Goal: Task Accomplishment & Management: Complete application form

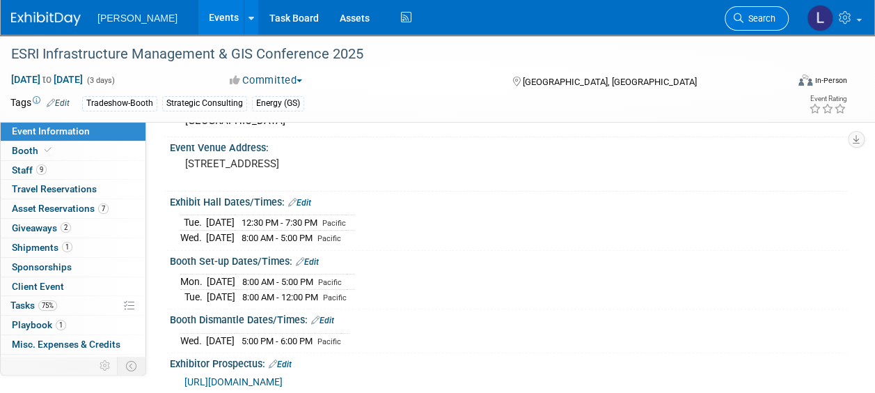
click at [762, 17] on span "Search" at bounding box center [760, 18] width 32 height 10
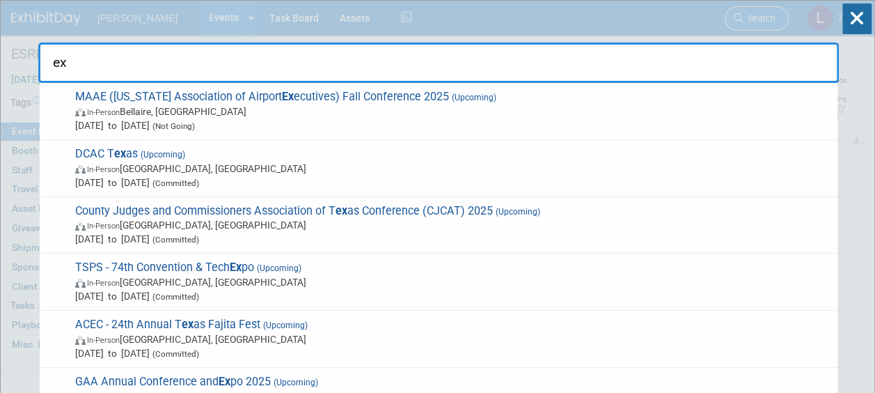
type input "e"
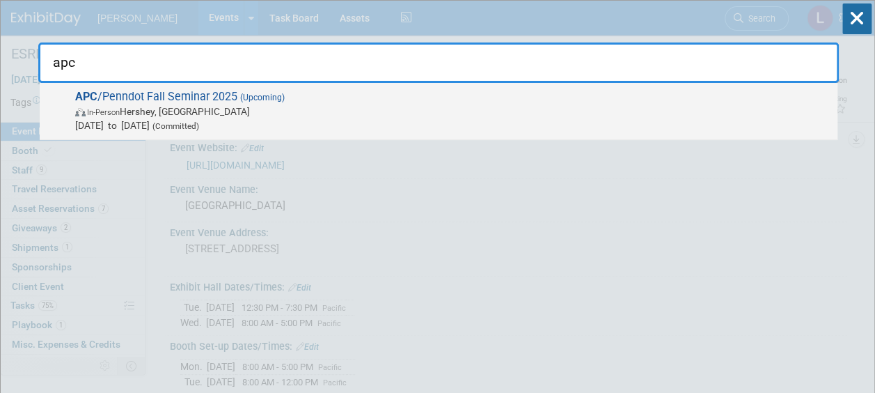
type input "apc"
click at [643, 95] on span "APC /Penndot Fall Seminar 2025 (Upcoming) In-Person [GEOGRAPHIC_DATA], [GEOGRAP…" at bounding box center [451, 111] width 760 height 42
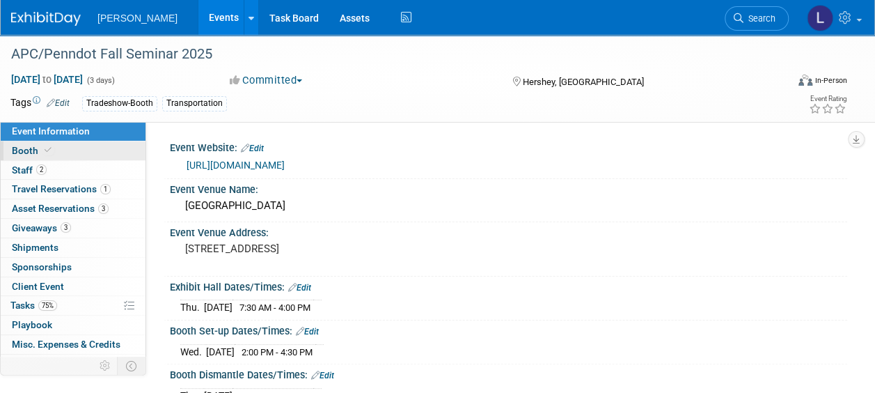
click at [72, 159] on link "Booth" at bounding box center [73, 150] width 145 height 19
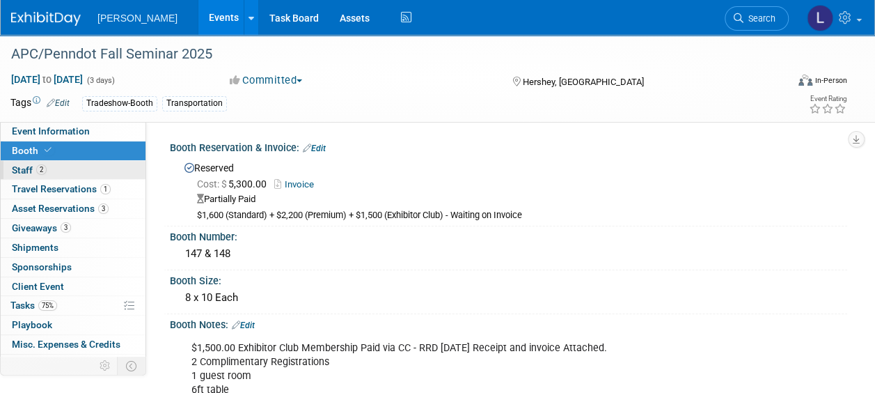
click at [67, 173] on link "2 Staff 2" at bounding box center [73, 170] width 145 height 19
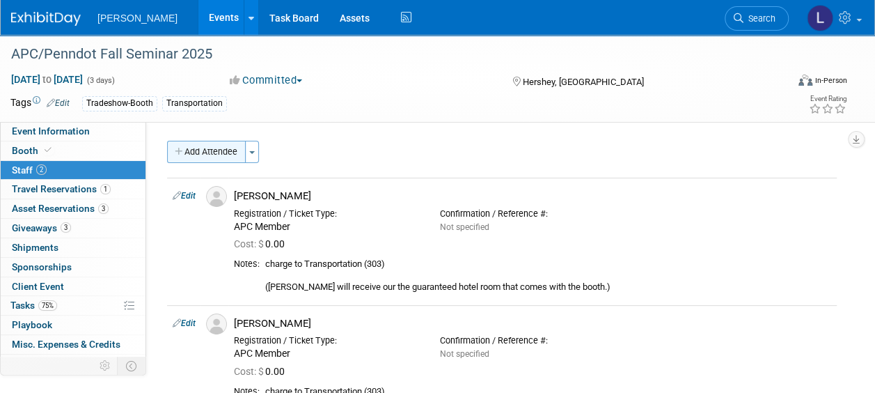
click at [213, 151] on button "Add Attendee" at bounding box center [206, 152] width 79 height 22
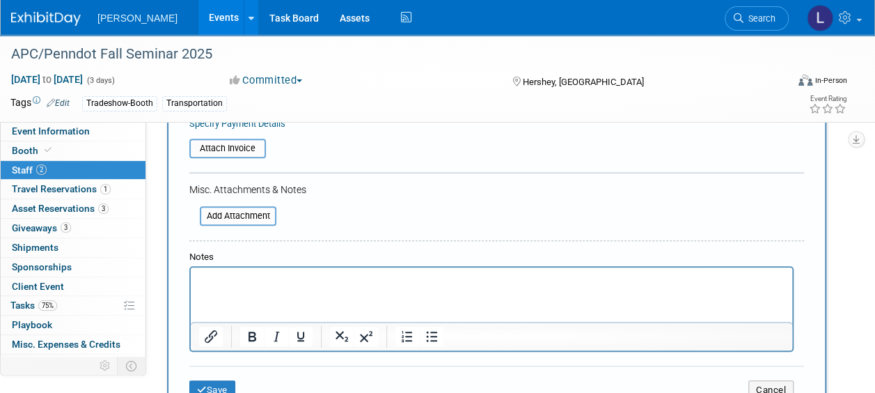
scroll to position [274, 0]
click at [313, 282] on p "Rich Text Area. Press ALT-0 for help." at bounding box center [492, 279] width 586 height 14
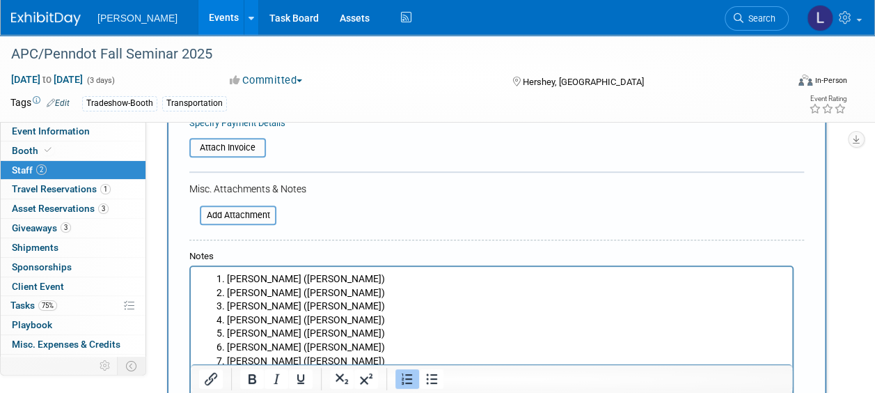
scroll to position [277, 0]
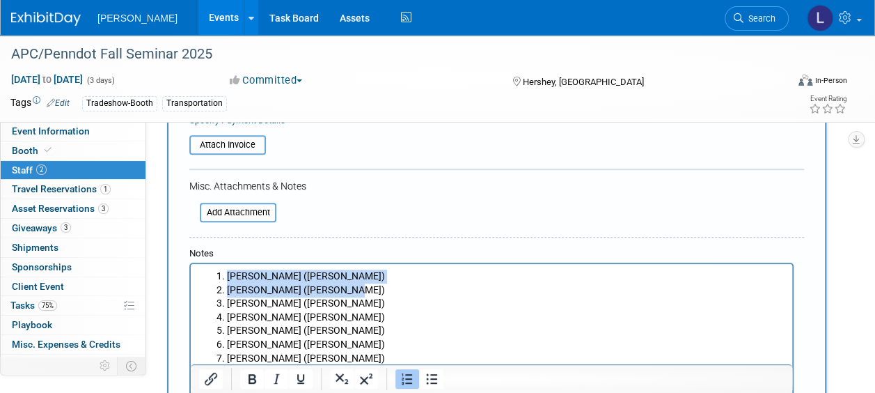
drag, startPoint x: 228, startPoint y: 274, endPoint x: 370, endPoint y: 287, distance: 141.9
click at [370, 287] on ol "Nate Fischer (Woolpert) Cody Schneider (Woolpert) Nick Brien (Dawood) Chad Deck…" at bounding box center [492, 316] width 586 height 95
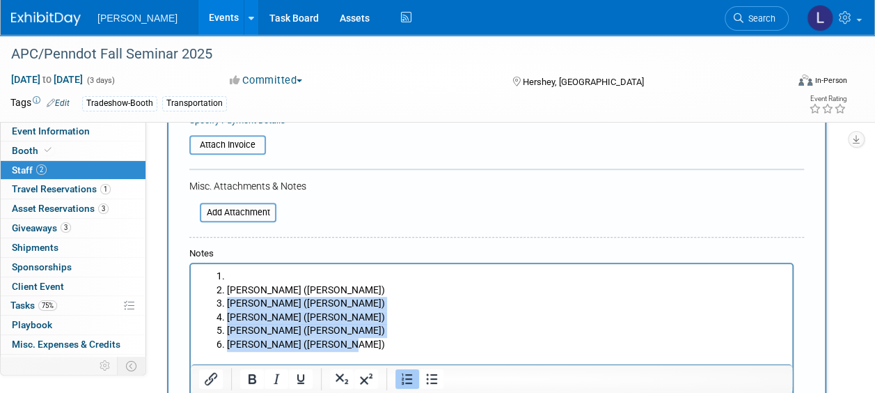
drag, startPoint x: 228, startPoint y: 303, endPoint x: 384, endPoint y: 341, distance: 161.1
click at [384, 341] on ol "Nick Brien (Dawood) Chad Decker (Dawood) Mark Conrad (Dawood) Jason Cowen (Dawo…" at bounding box center [492, 310] width 586 height 82
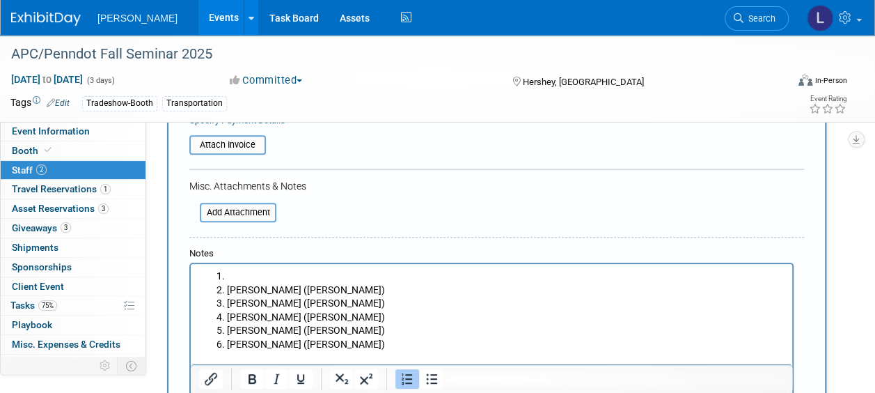
click at [227, 288] on li "Nick Brien (Dawood)" at bounding box center [506, 290] width 558 height 14
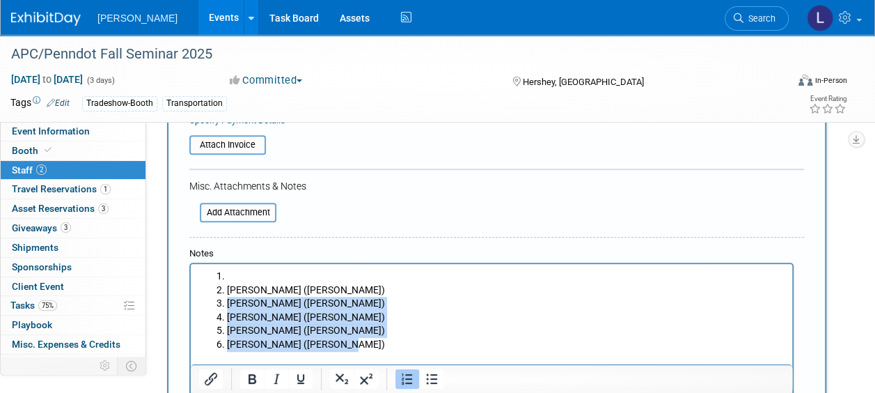
drag, startPoint x: 228, startPoint y: 302, endPoint x: 404, endPoint y: 341, distance: 180.6
click at [404, 341] on ol "Nick Brien (Dawood) Chad Decker (Dawood) Mark Conrad (Dawood) Jason Cowen (Dawo…" at bounding box center [492, 310] width 586 height 82
copy ol "Chad Decker (Dawood) Mark Conrad (Dawood) Jason Cowen (Dawood) Stephen Janosko …"
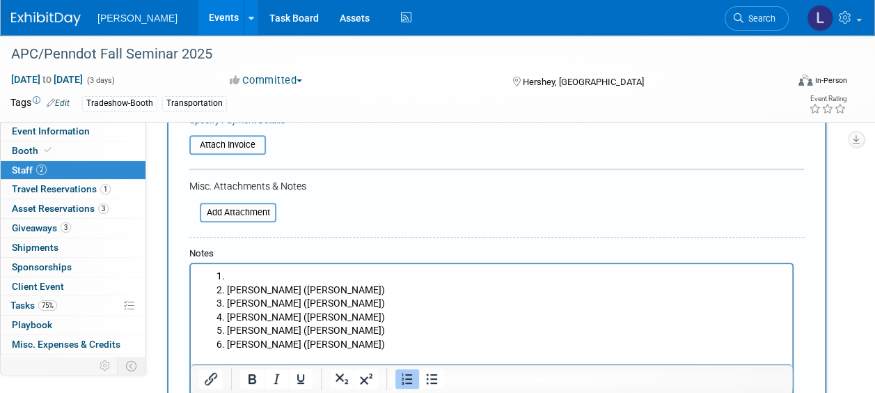
click at [264, 272] on li "Rich Text Area. Press ALT-0 for help." at bounding box center [506, 276] width 558 height 14
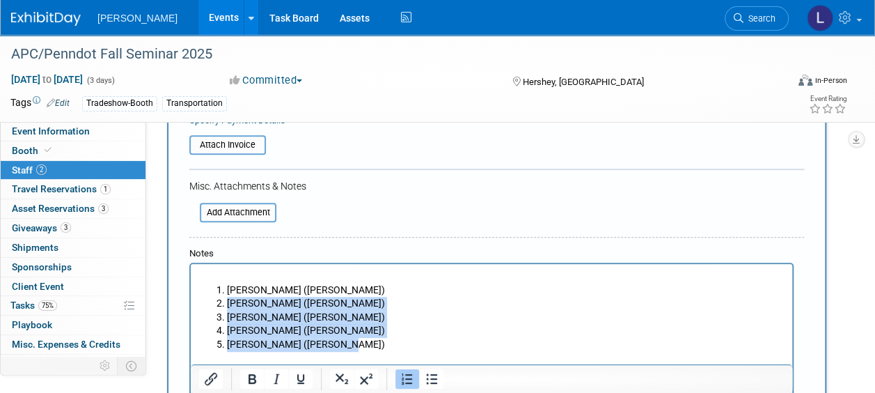
drag, startPoint x: 228, startPoint y: 304, endPoint x: 387, endPoint y: 347, distance: 164.7
click at [387, 347] on ol "Nick Brien (Dawood) Chad Decker (Dawood) Mark Conrad (Dawood) Jason Cowen (Dawo…" at bounding box center [492, 317] width 586 height 68
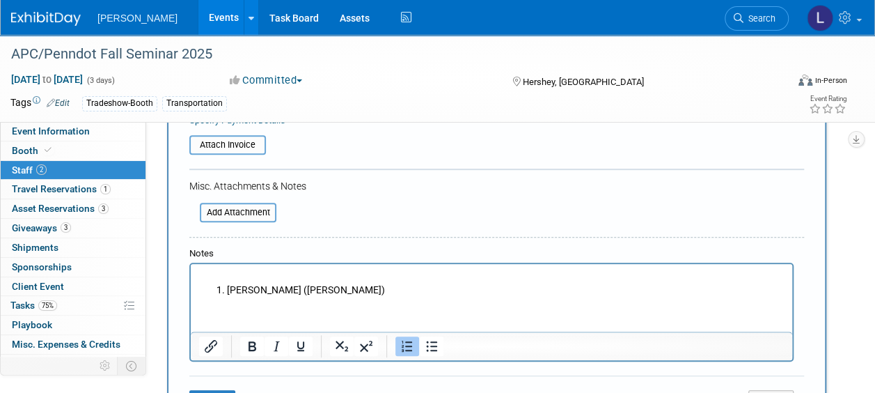
click at [227, 286] on li "Nick Brien (Dawood)" at bounding box center [506, 290] width 558 height 14
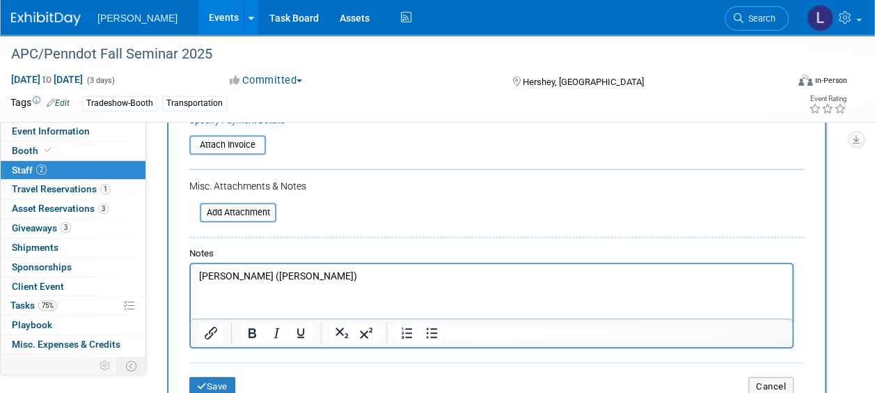
click at [302, 276] on p "Nick Brien (Dawood)" at bounding box center [492, 276] width 586 height 14
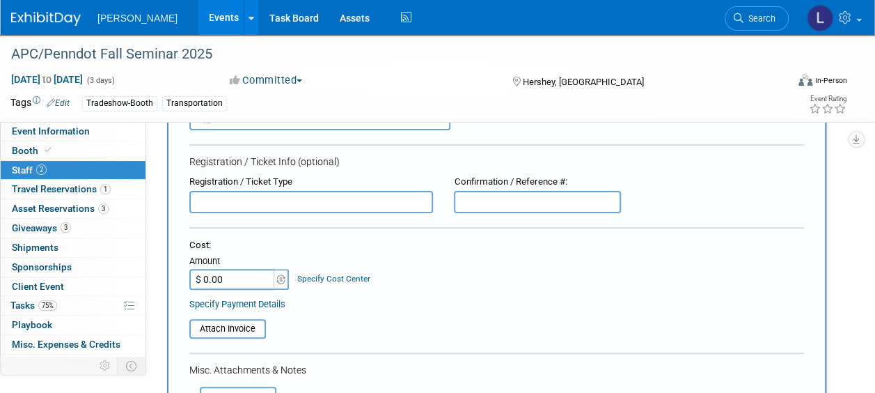
scroll to position [92, 0]
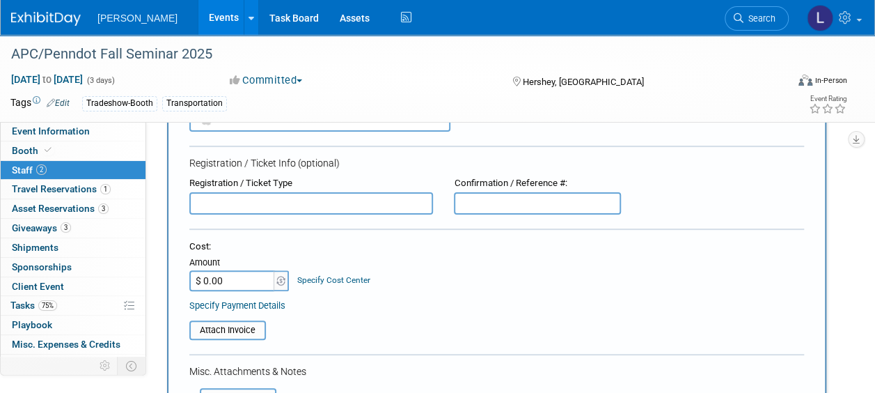
click at [269, 205] on input "text" at bounding box center [311, 203] width 244 height 22
type input "F"
click at [231, 196] on input "Complementary" at bounding box center [311, 203] width 244 height 22
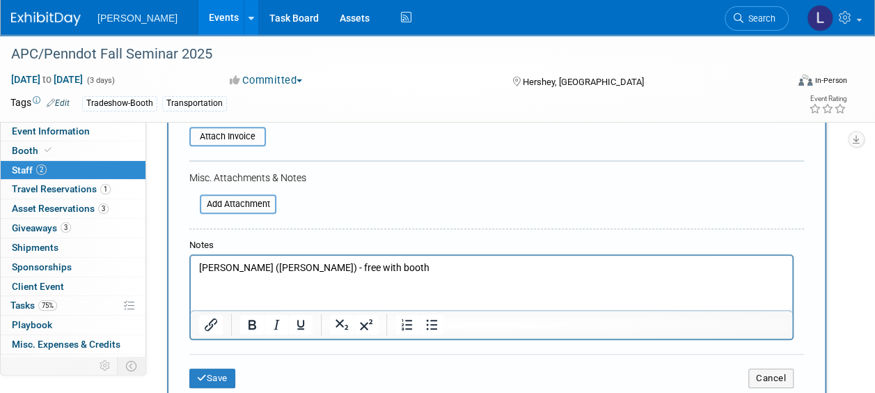
scroll to position [287, 0]
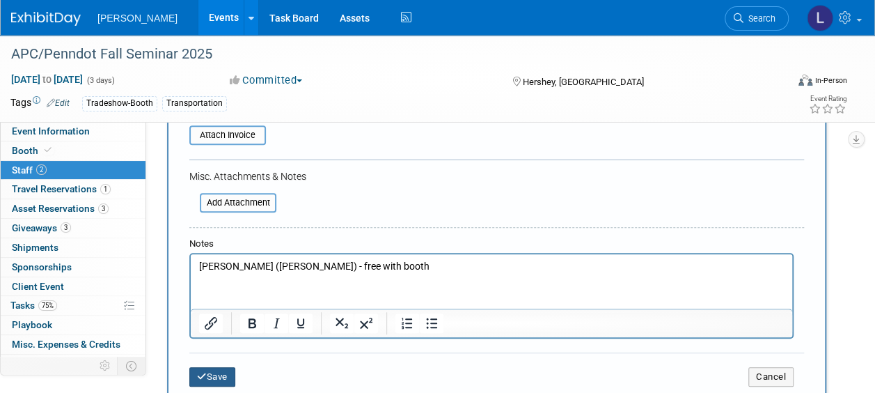
type input "Complimentary with booth"
click at [221, 367] on button "Save" at bounding box center [212, 376] width 46 height 19
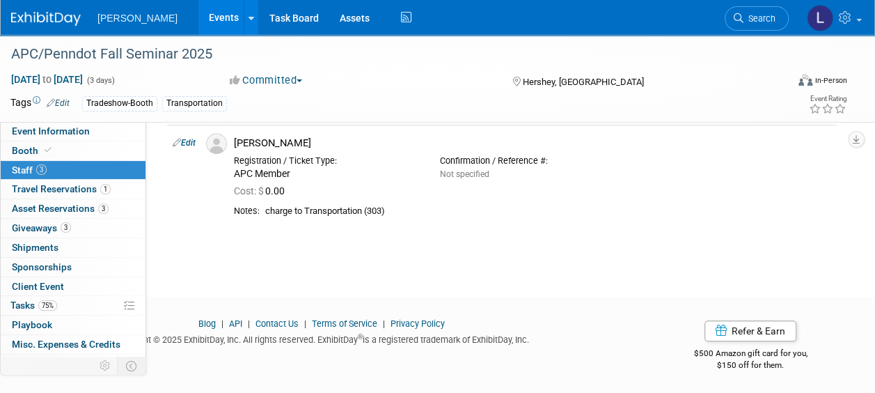
scroll to position [0, 0]
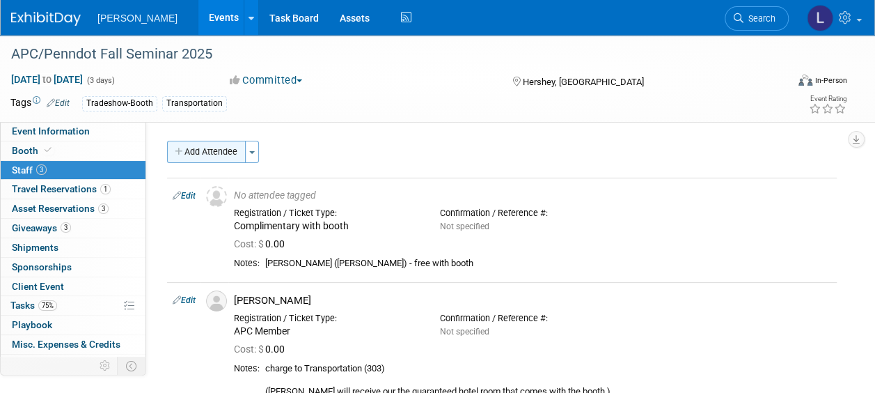
click at [205, 156] on button "Add Attendee" at bounding box center [206, 152] width 79 height 22
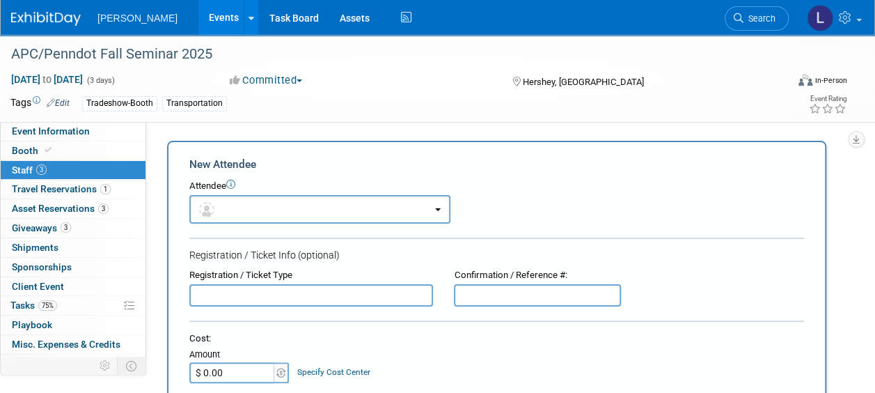
click at [365, 285] on input "text" at bounding box center [311, 295] width 244 height 22
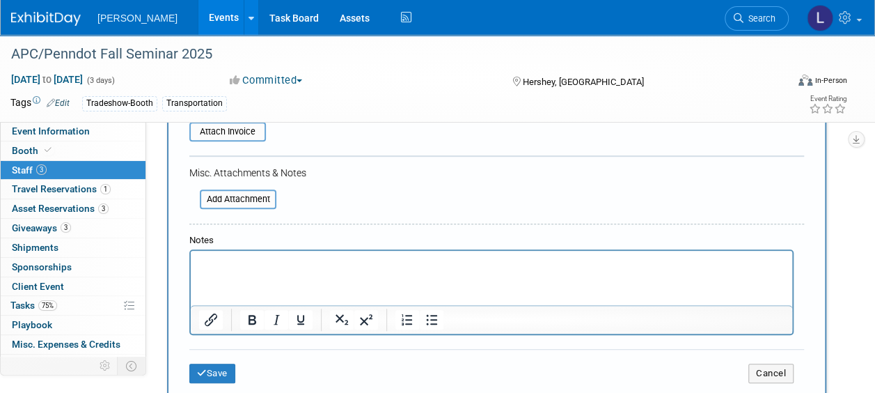
scroll to position [294, 0]
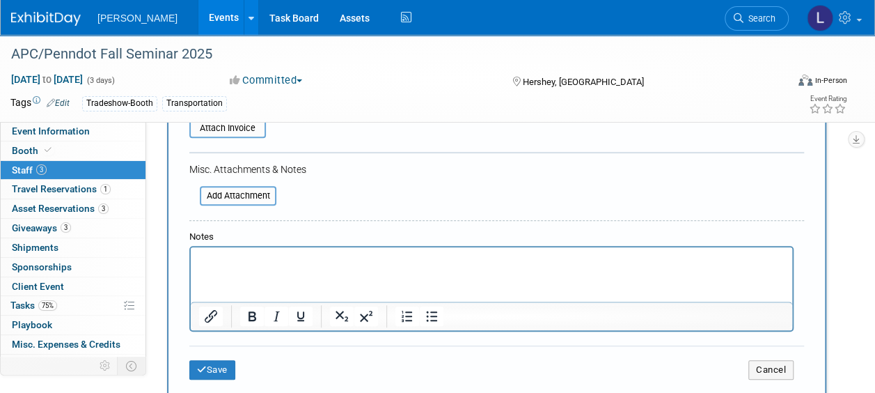
type input "Complimentary with booth"
click at [336, 265] on p "Rich Text Area. Press ALT-0 for help." at bounding box center [492, 260] width 586 height 14
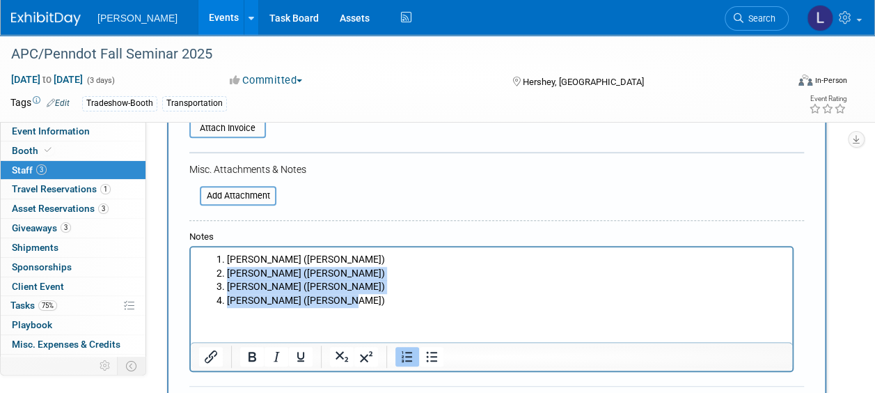
drag, startPoint x: 227, startPoint y: 269, endPoint x: 413, endPoint y: 304, distance: 189.3
click at [413, 304] on ol "Chad Decker (Dawood) Mark Conrad (Dawood) Jason Cowen (Dawood) Stephen Janosko …" at bounding box center [492, 280] width 586 height 54
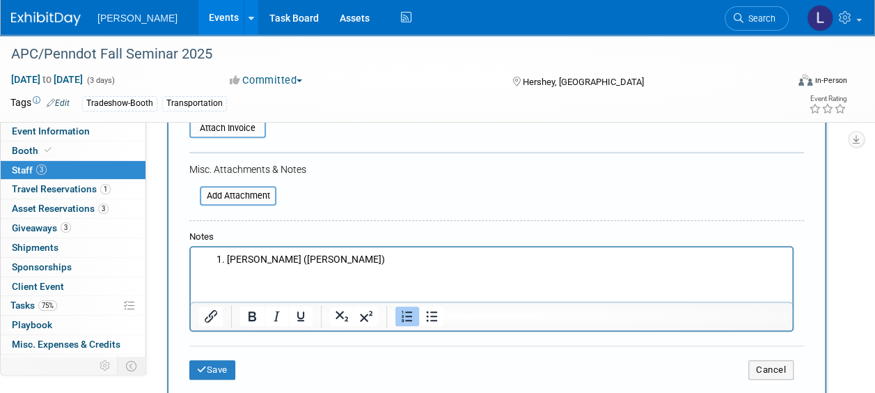
click at [227, 255] on li "Chad Decker (Dawood)" at bounding box center [506, 260] width 558 height 14
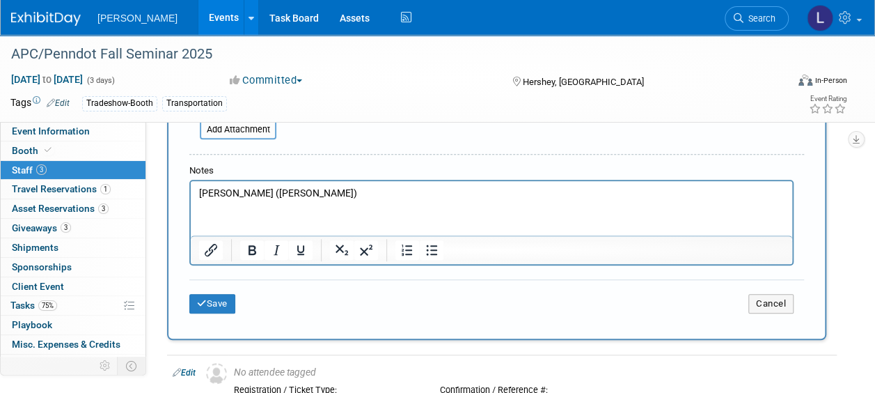
scroll to position [362, 0]
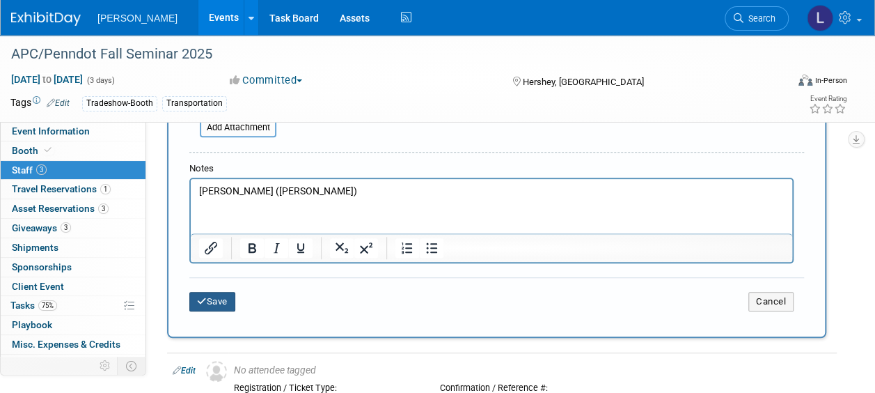
click at [214, 302] on button "Save" at bounding box center [212, 301] width 46 height 19
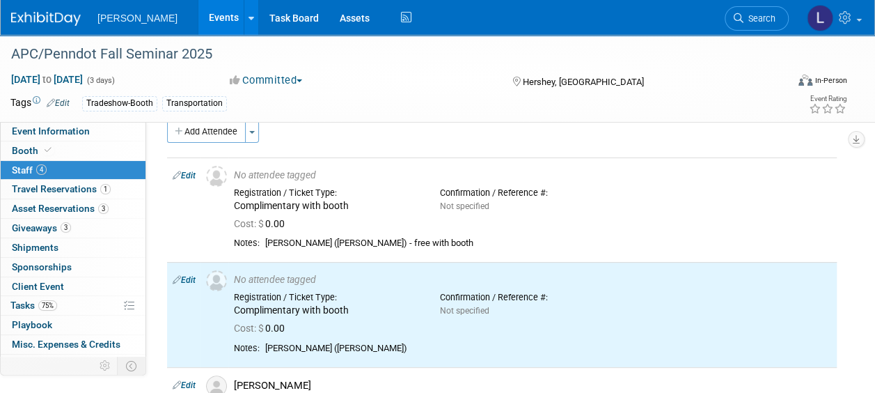
scroll to position [0, 0]
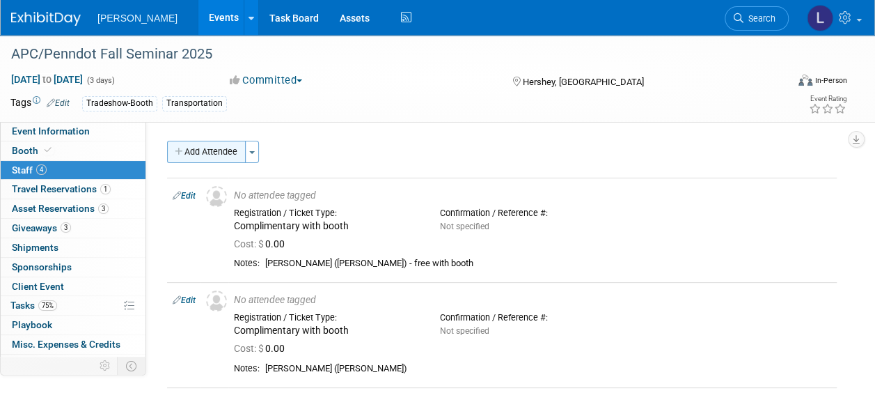
click at [203, 156] on button "Add Attendee" at bounding box center [206, 152] width 79 height 22
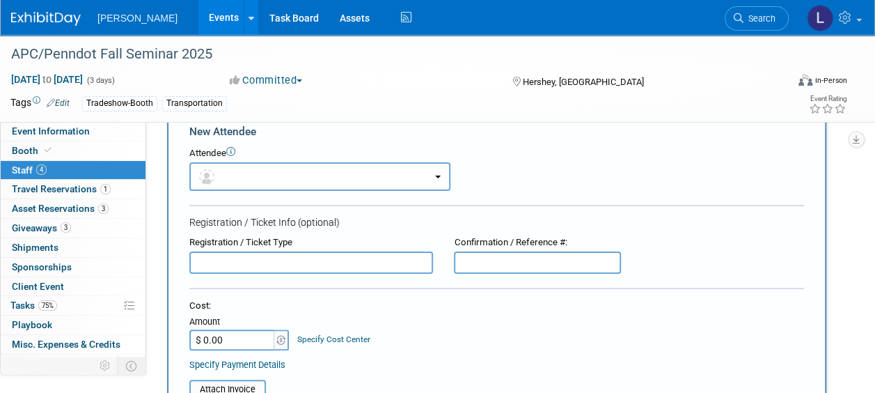
scroll to position [33, 0]
click at [230, 256] on input "text" at bounding box center [311, 262] width 244 height 22
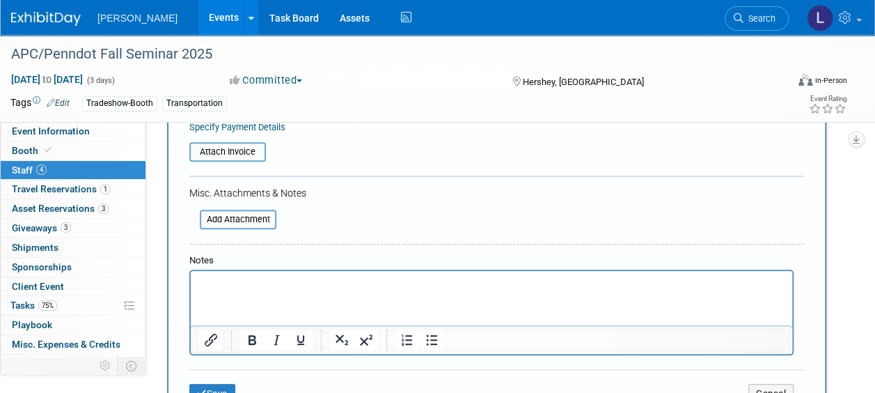
scroll to position [272, 0]
type input "Complimentary with booth"
click at [232, 286] on p "Rich Text Area. Press ALT-0 for help." at bounding box center [492, 282] width 586 height 14
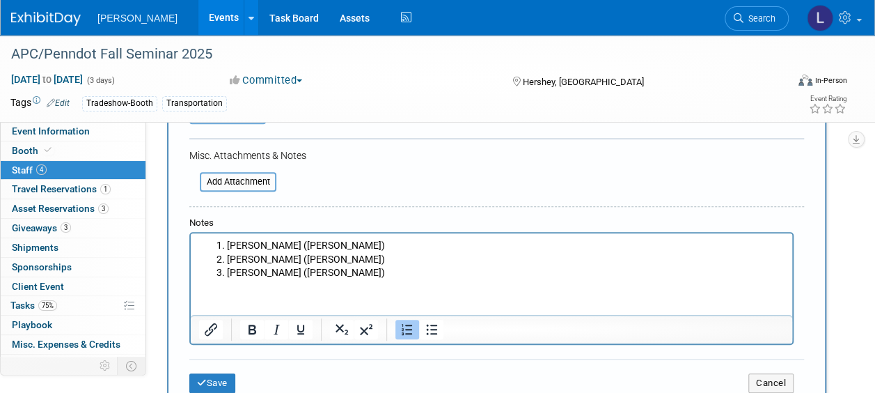
scroll to position [304, 0]
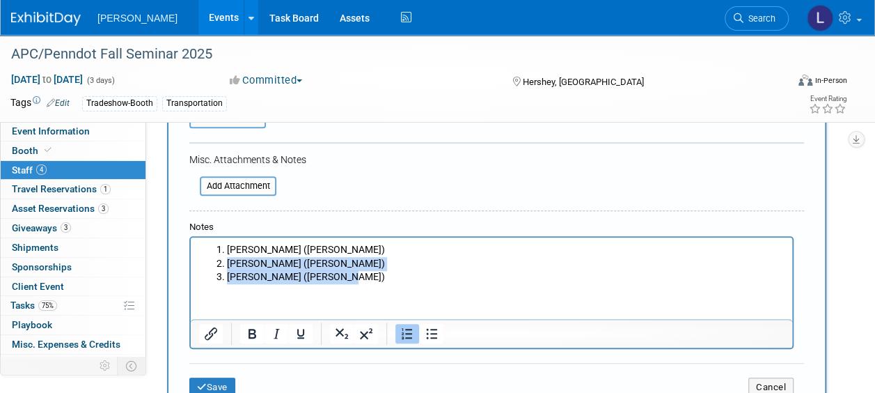
drag, startPoint x: 228, startPoint y: 262, endPoint x: 423, endPoint y: 290, distance: 197.0
click at [423, 284] on html "Mark Conrad (Dawood) Jason Cowen (Dawood) Stephen Janosko (Dawood)" at bounding box center [492, 260] width 602 height 47
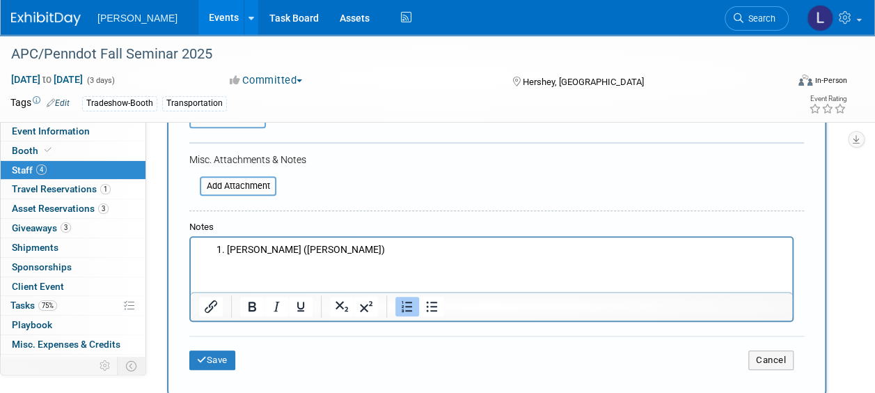
click at [227, 247] on li "Mark Conrad (Dawood)" at bounding box center [506, 250] width 558 height 14
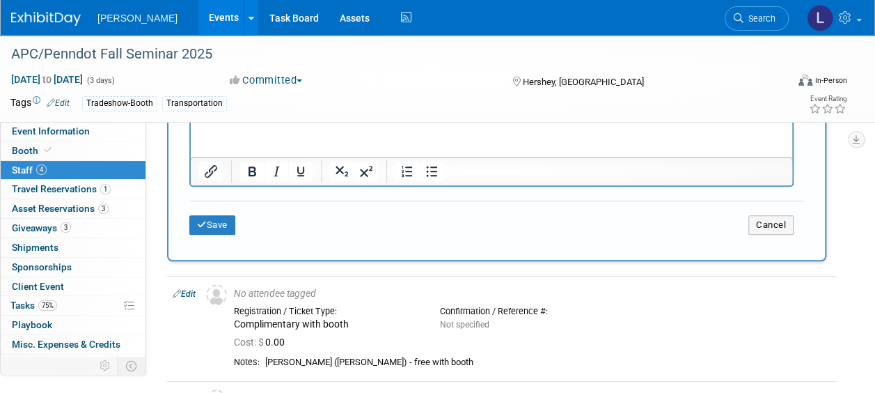
scroll to position [440, 0]
click at [217, 224] on button "Save" at bounding box center [212, 223] width 46 height 19
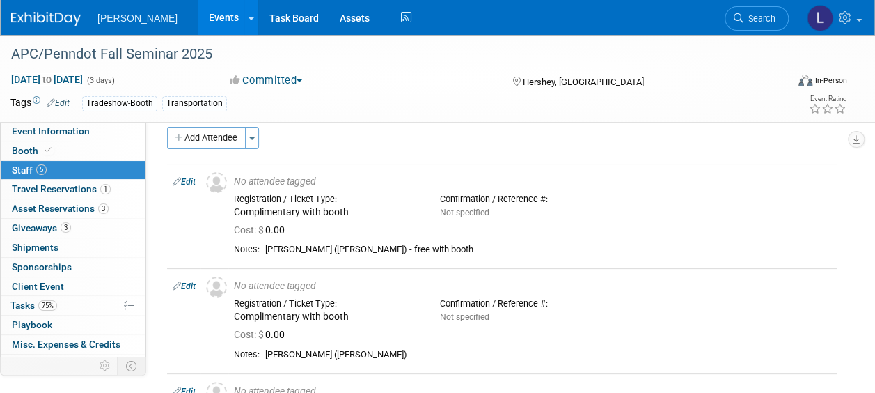
scroll to position [0, 0]
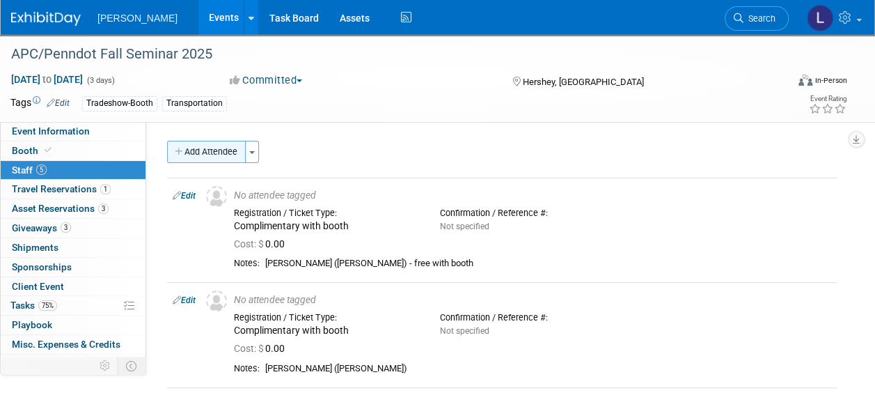
click at [192, 150] on button "Add Attendee" at bounding box center [206, 152] width 79 height 22
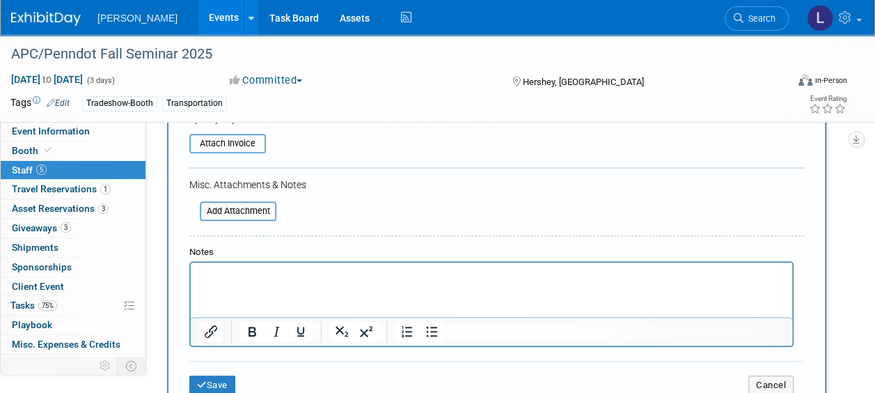
scroll to position [280, 0]
click at [249, 280] on html at bounding box center [492, 270] width 602 height 19
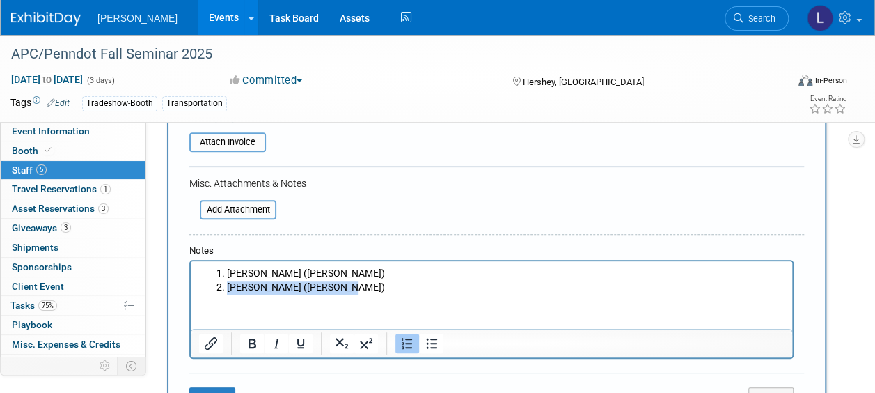
drag, startPoint x: 227, startPoint y: 286, endPoint x: 429, endPoint y: 285, distance: 201.9
click at [429, 285] on li "Stephen Janosko (Dawood)" at bounding box center [506, 288] width 558 height 14
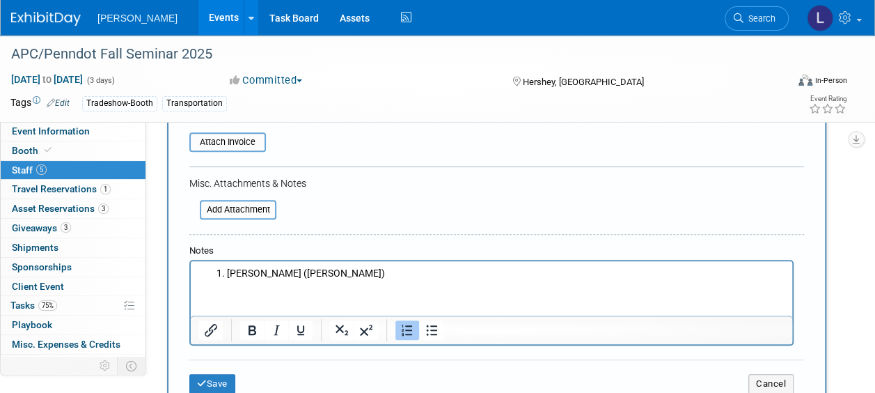
click at [227, 272] on li "Jason Cowen (Dawood)" at bounding box center [506, 274] width 558 height 14
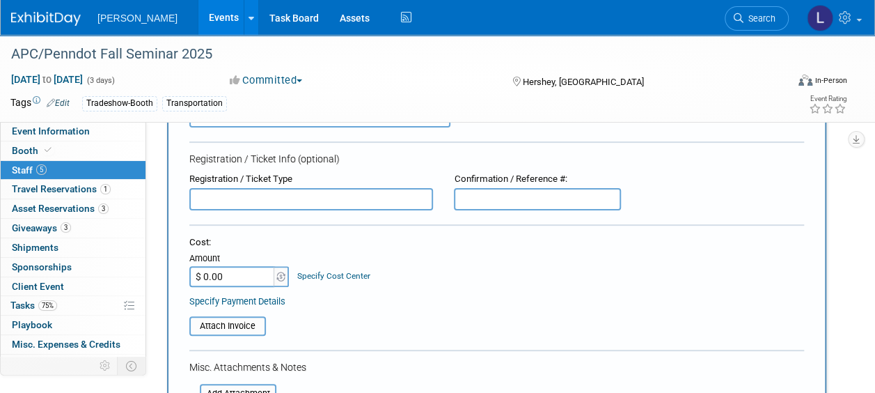
scroll to position [26, 0]
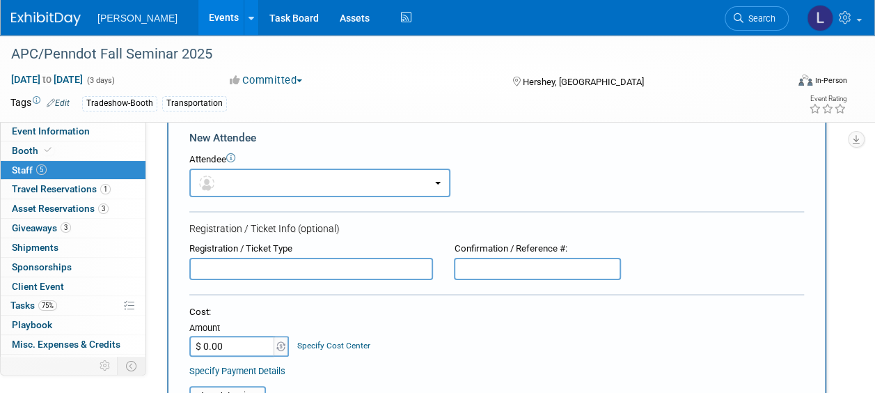
click at [230, 273] on input "text" at bounding box center [311, 269] width 244 height 22
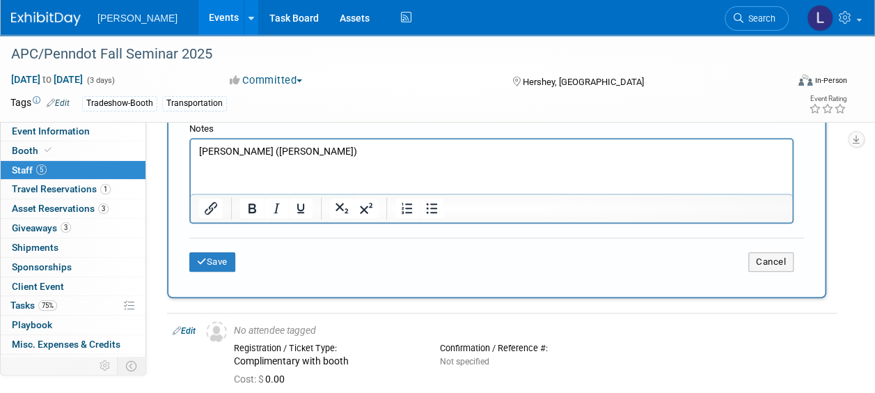
scroll to position [402, 0]
type input "Complimentary with booth"
click at [222, 258] on button "Save" at bounding box center [212, 260] width 46 height 19
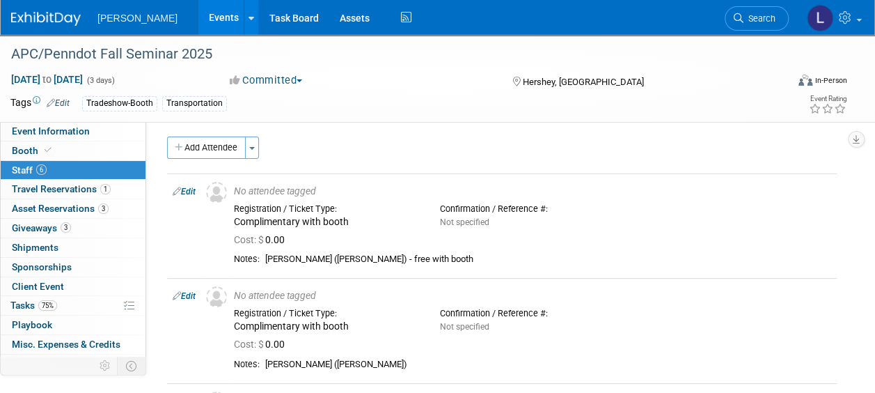
scroll to position [0, 0]
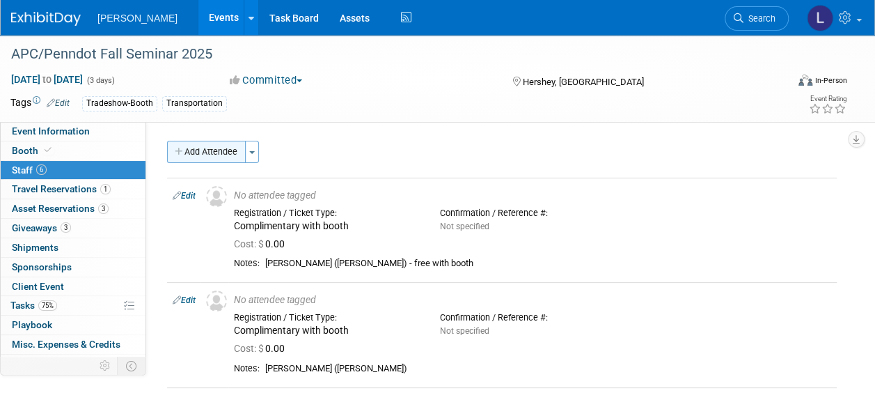
click at [201, 159] on button "Add Attendee" at bounding box center [206, 152] width 79 height 22
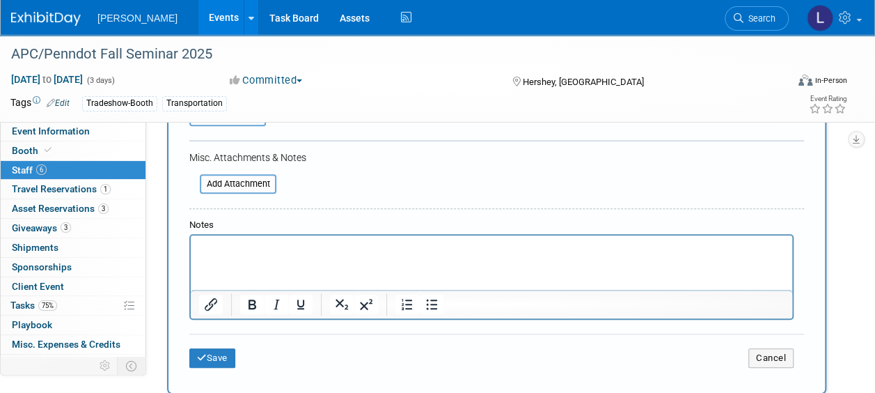
scroll to position [306, 0]
click at [252, 239] on html at bounding box center [492, 244] width 602 height 19
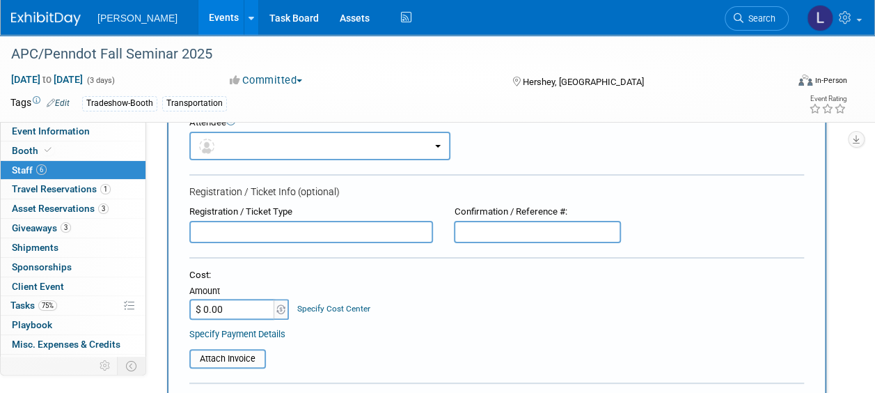
scroll to position [63, 0]
click at [274, 233] on input "text" at bounding box center [311, 232] width 244 height 22
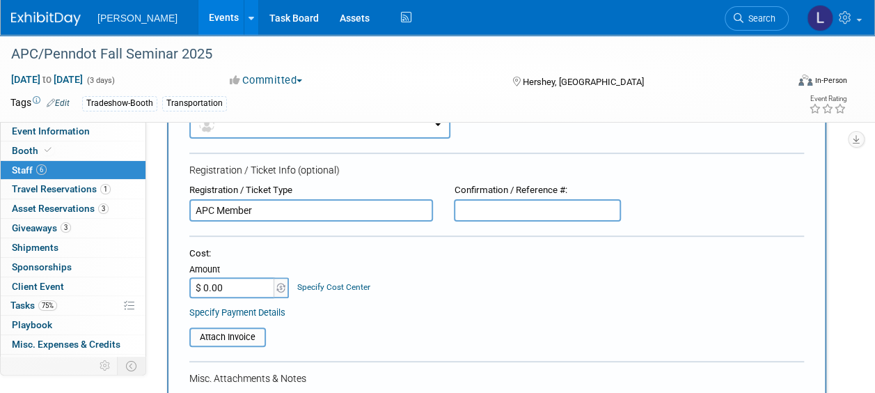
scroll to position [68, 0]
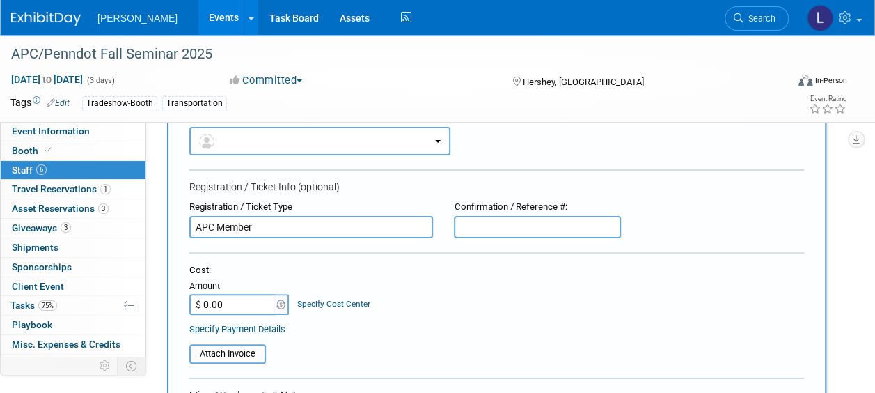
drag, startPoint x: 259, startPoint y: 225, endPoint x: 154, endPoint y: 242, distance: 106.5
click at [154, 242] on div "Event Website: Edit https://apcfallseminar.com/ Event Venue Name: Hershey Lodge…" at bounding box center [496, 207] width 701 height 306
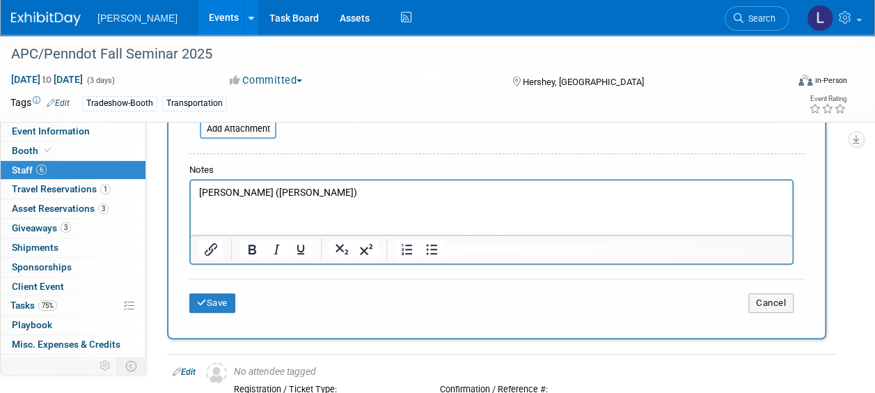
scroll to position [366, 0]
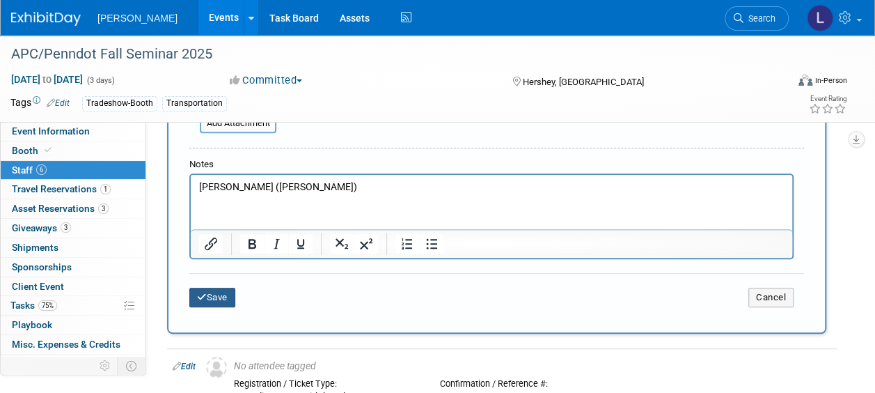
type input "Complimentary with booth"
click at [207, 294] on button "Save" at bounding box center [212, 297] width 46 height 19
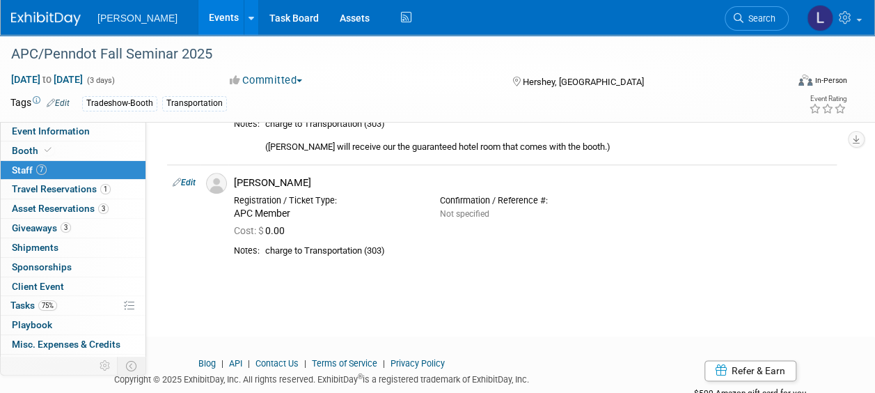
scroll to position [663, 0]
click at [191, 180] on link "Edit" at bounding box center [184, 183] width 23 height 10
select select "0e49e1f3-d0fb-4e8e-985d-fe85625c0333"
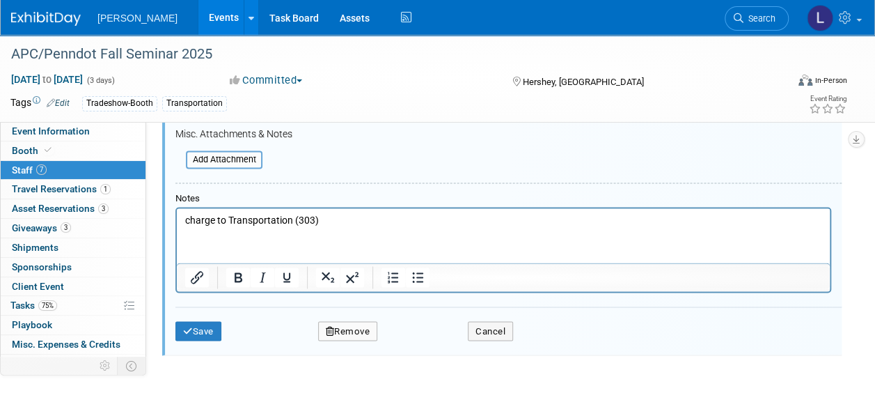
scroll to position [1019, 0]
click at [206, 325] on button "Save" at bounding box center [198, 329] width 46 height 19
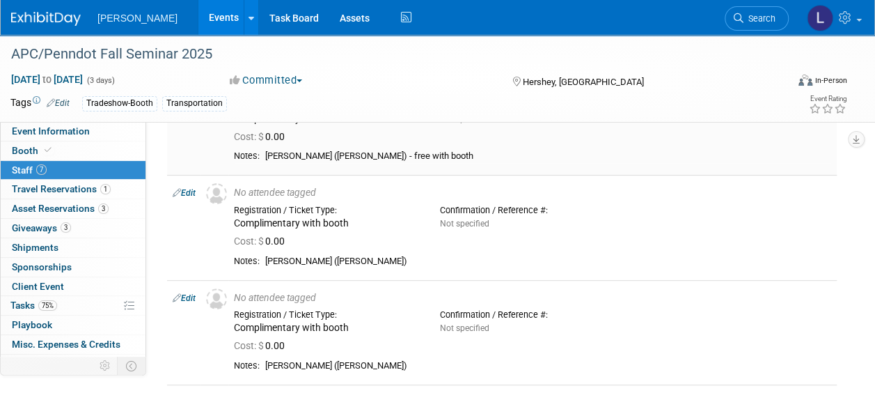
scroll to position [0, 0]
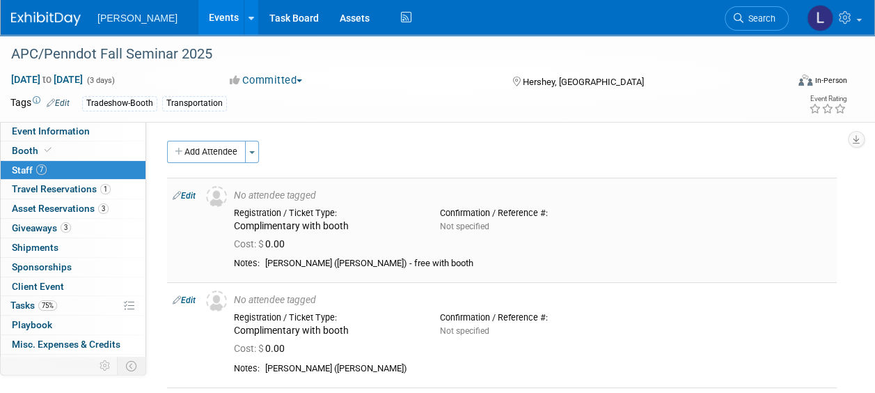
drag, startPoint x: 414, startPoint y: 262, endPoint x: 350, endPoint y: 263, distance: 64.1
click at [350, 263] on div "Nick Brien (Dawood) - free with booth" at bounding box center [548, 264] width 566 height 12
copy div "- free with boot"
click at [189, 298] on link "Edit" at bounding box center [184, 300] width 23 height 10
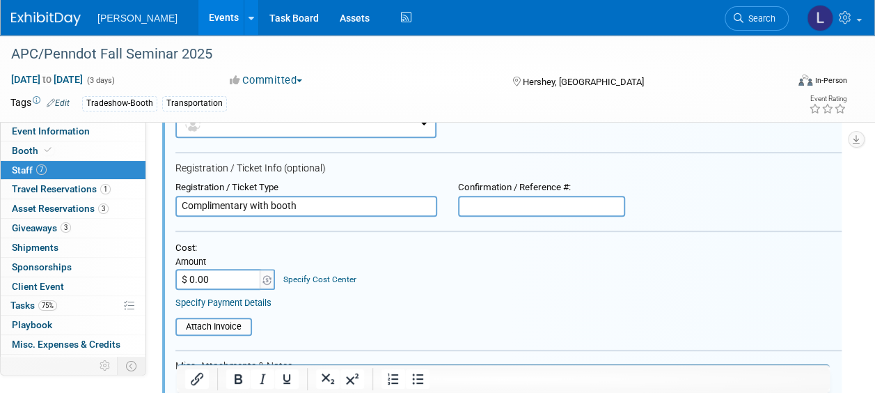
scroll to position [324, 0]
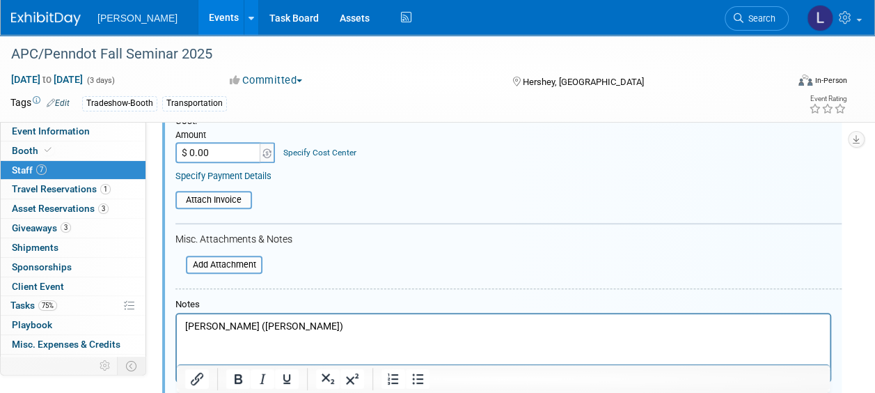
click at [405, 321] on p "Chad Decker (Dawood)" at bounding box center [503, 326] width 637 height 14
click at [290, 323] on p "Chad Decker (Dawood) - free with boot" at bounding box center [503, 326] width 637 height 14
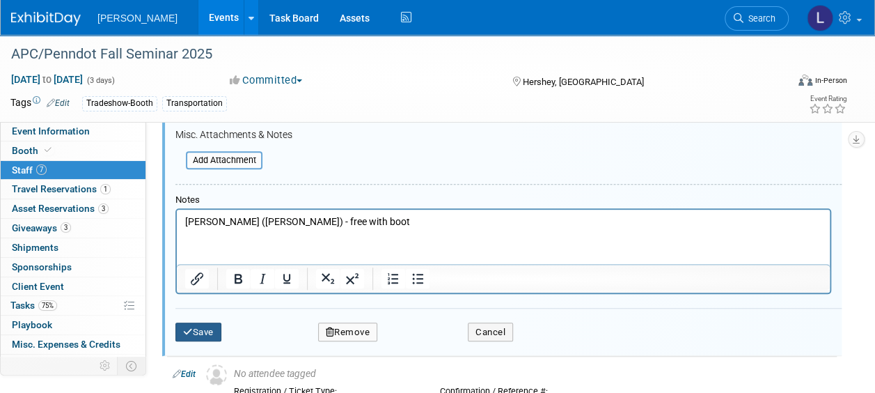
click at [217, 333] on button "Save" at bounding box center [198, 331] width 46 height 19
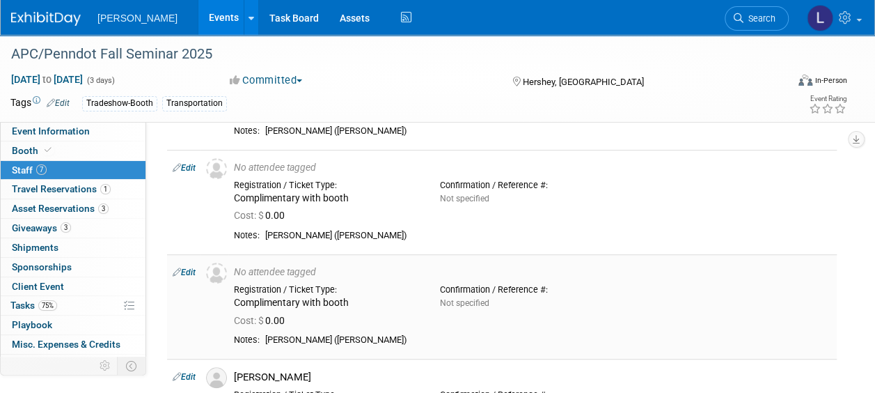
scroll to position [331, 0]
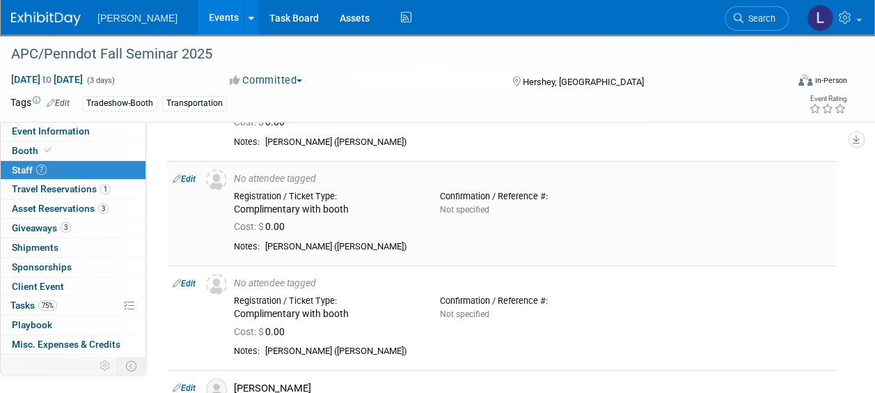
click at [192, 178] on link "Edit" at bounding box center [184, 179] width 23 height 10
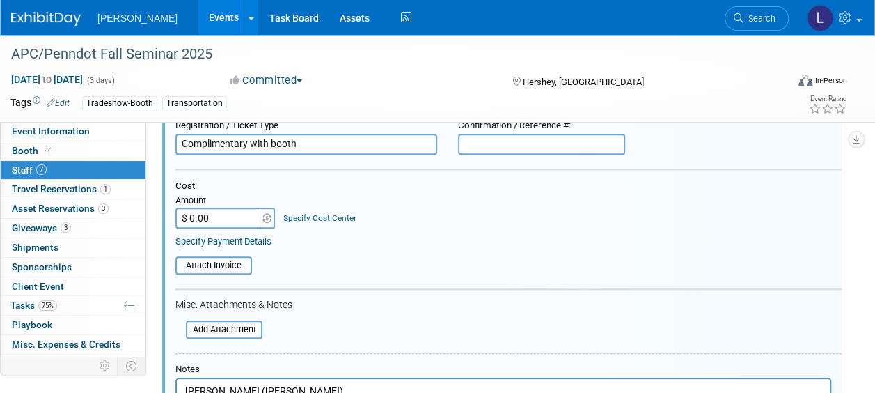
scroll to position [471, 0]
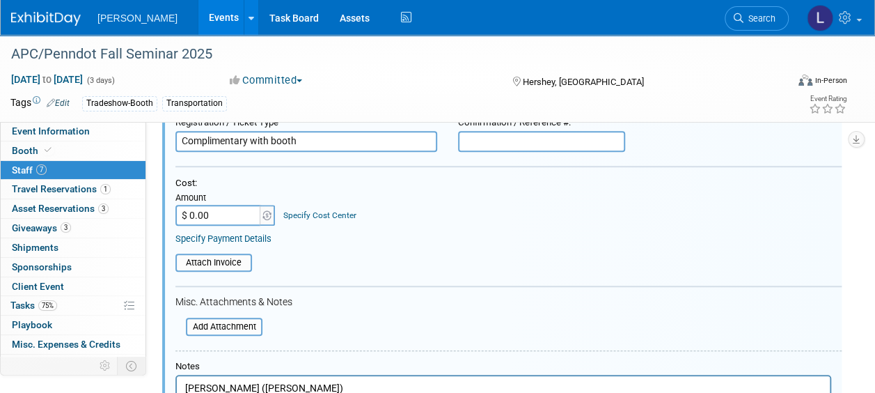
click at [325, 383] on p "Jason Cowen (Dawood)" at bounding box center [503, 389] width 637 height 14
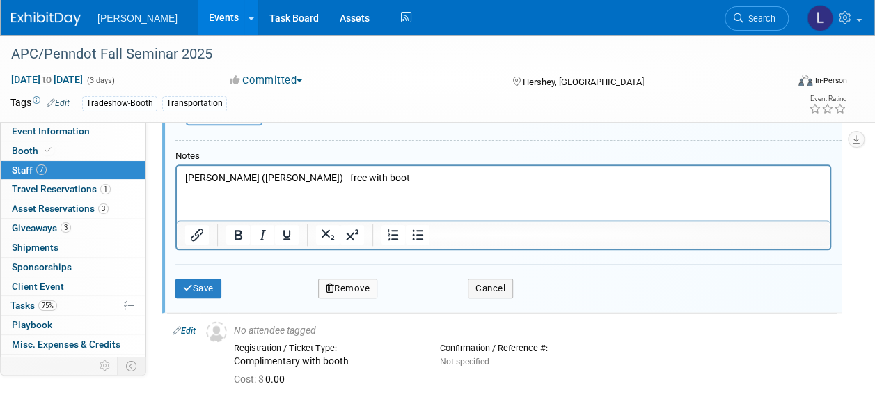
scroll to position [681, 0]
click at [214, 283] on button "Save" at bounding box center [198, 288] width 46 height 19
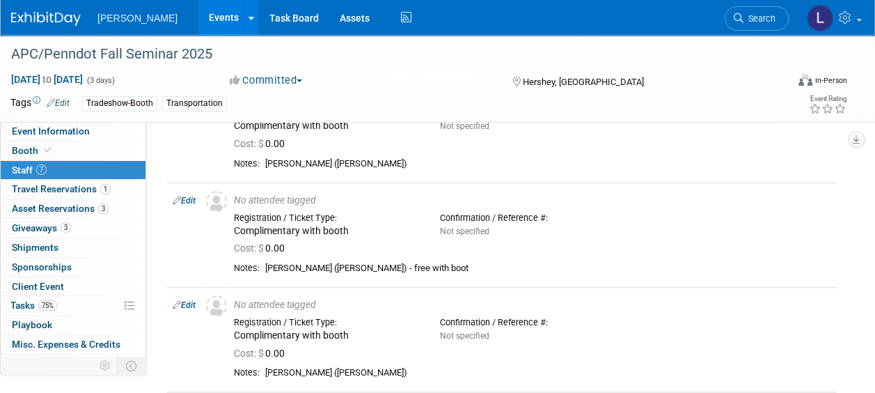
scroll to position [309, 0]
click at [193, 198] on link "Edit" at bounding box center [184, 201] width 23 height 10
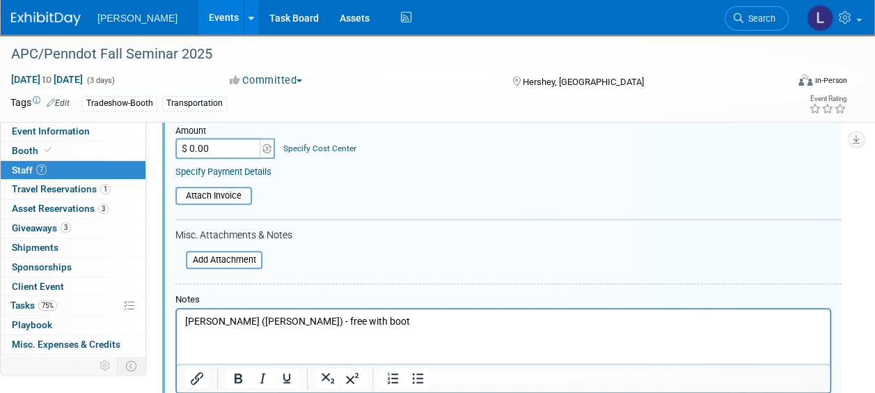
scroll to position [560, 0]
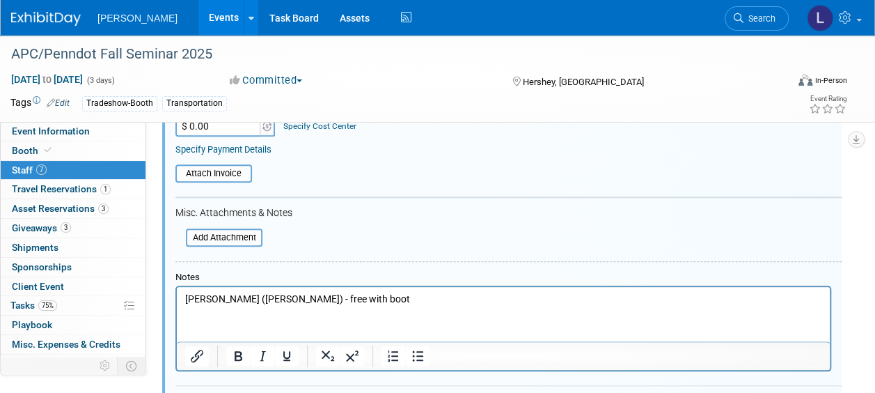
click at [386, 295] on p "Jason Cowen (Dawood) - free with boot" at bounding box center [503, 299] width 637 height 14
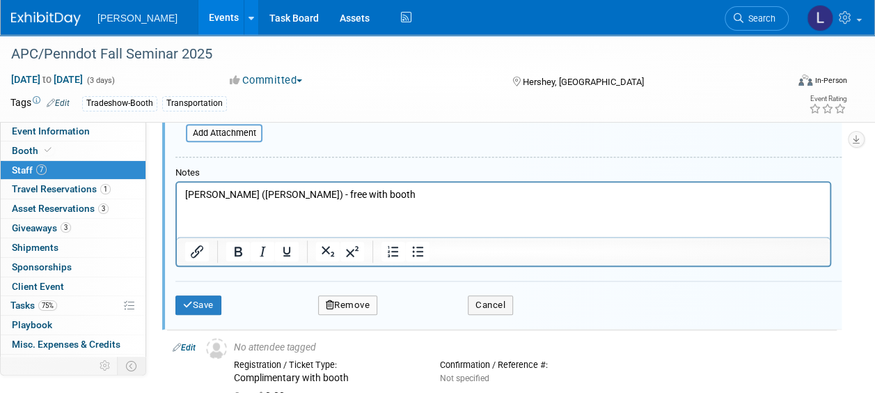
scroll to position [675, 0]
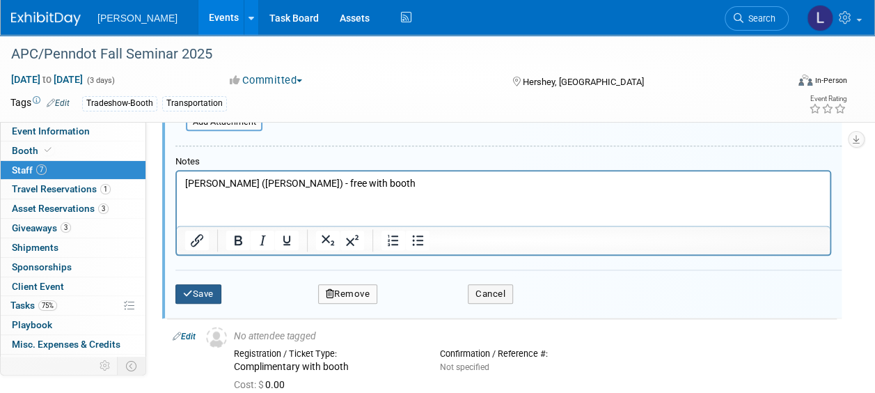
click at [189, 294] on icon "submit" at bounding box center [188, 293] width 10 height 9
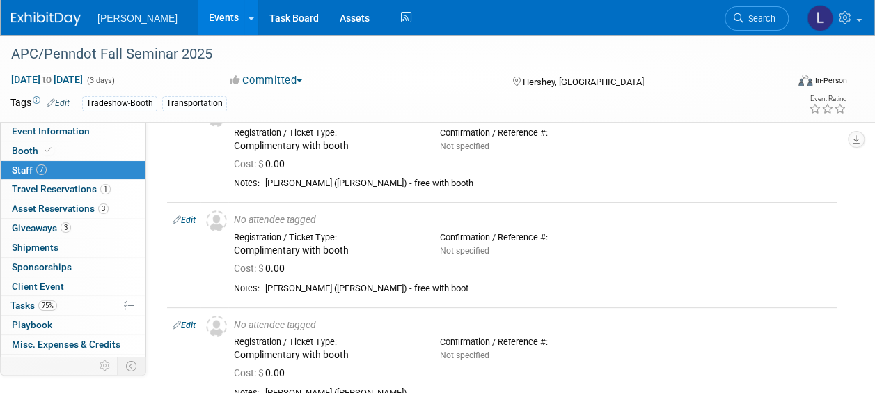
scroll to position [81, 0]
click at [191, 216] on link "Edit" at bounding box center [184, 219] width 23 height 10
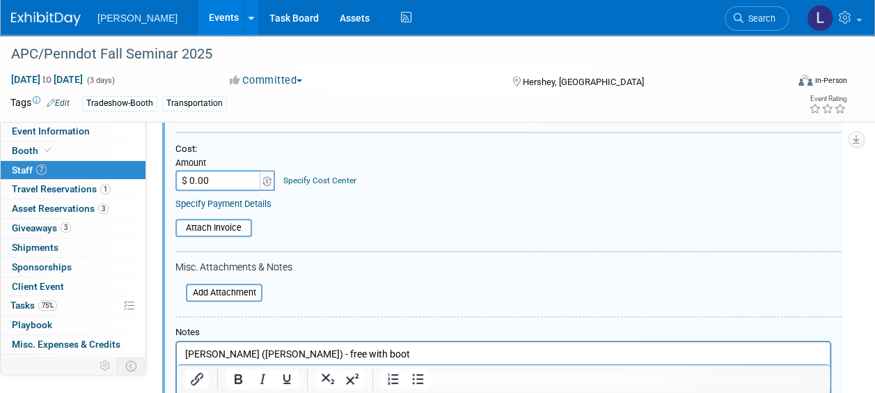
scroll to position [297, 0]
click at [383, 348] on p "Chad Decker (Dawood) - free with boot" at bounding box center [503, 352] width 637 height 14
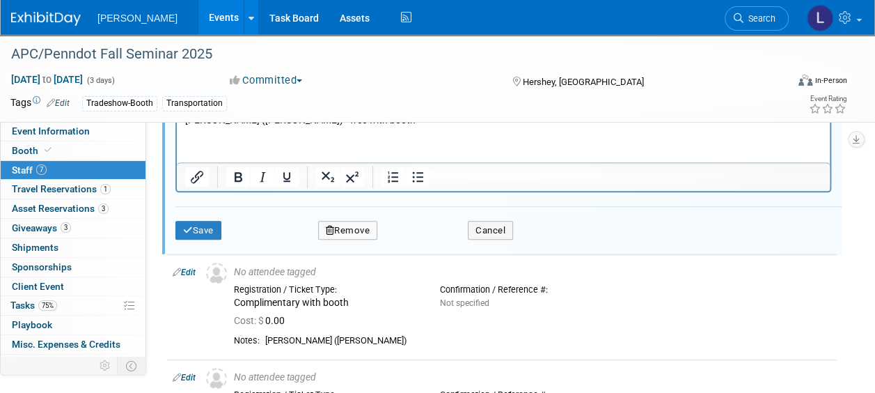
scroll to position [531, 0]
click at [212, 226] on button "Save" at bounding box center [198, 228] width 46 height 19
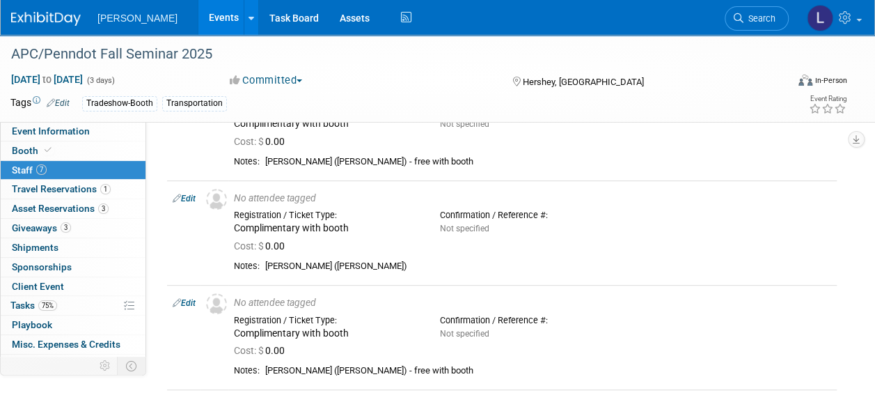
scroll to position [208, 0]
click at [193, 195] on link "Edit" at bounding box center [184, 198] width 23 height 10
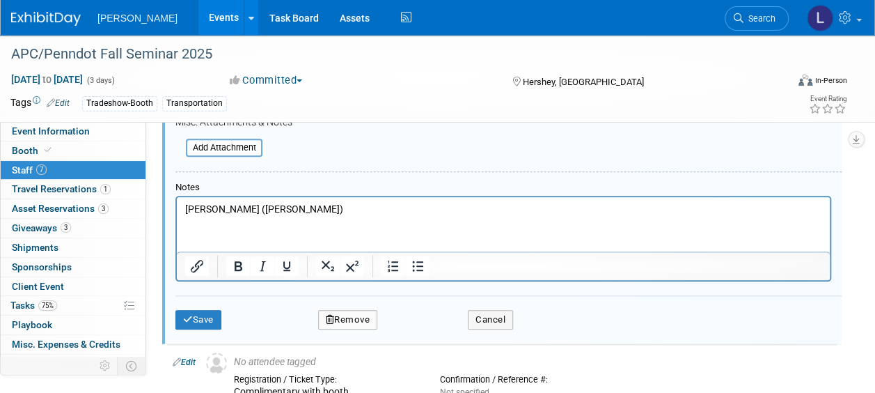
scroll to position [546, 0]
click at [381, 204] on p "Mark Conrad (Dawood)" at bounding box center [503, 208] width 637 height 14
paste body "Rich Text Area. Press ALT-0 for help."
click at [381, 204] on p "Mark Conrad (Dawood) - free with boot" at bounding box center [503, 208] width 637 height 14
click at [187, 311] on button "Save" at bounding box center [198, 318] width 46 height 19
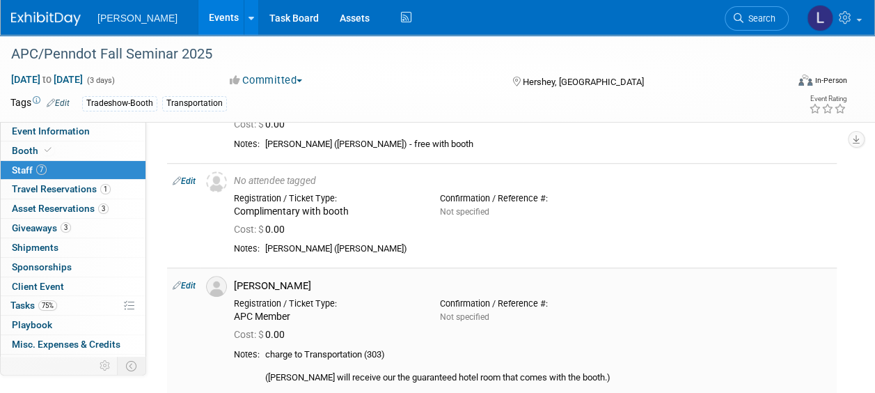
scroll to position [409, 0]
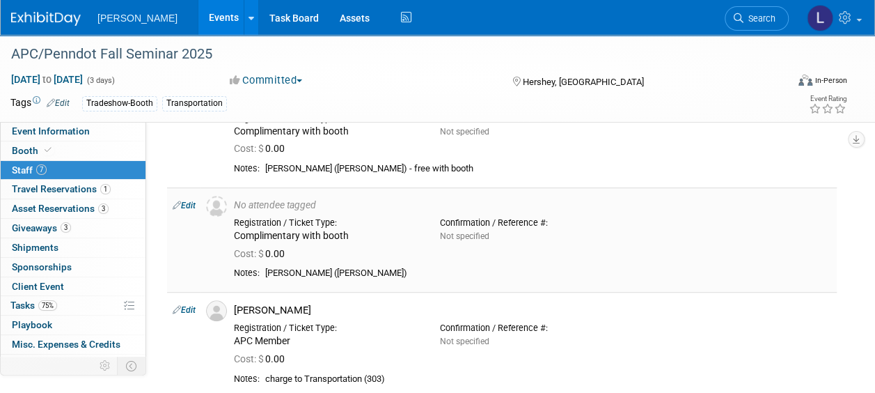
click at [194, 205] on link "Edit" at bounding box center [184, 206] width 23 height 10
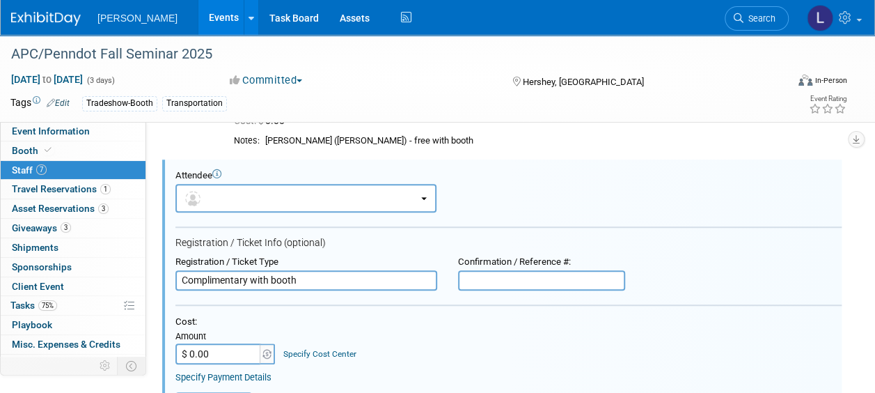
scroll to position [0, 0]
click at [264, 273] on input "Complimentary with booth" at bounding box center [306, 280] width 262 height 21
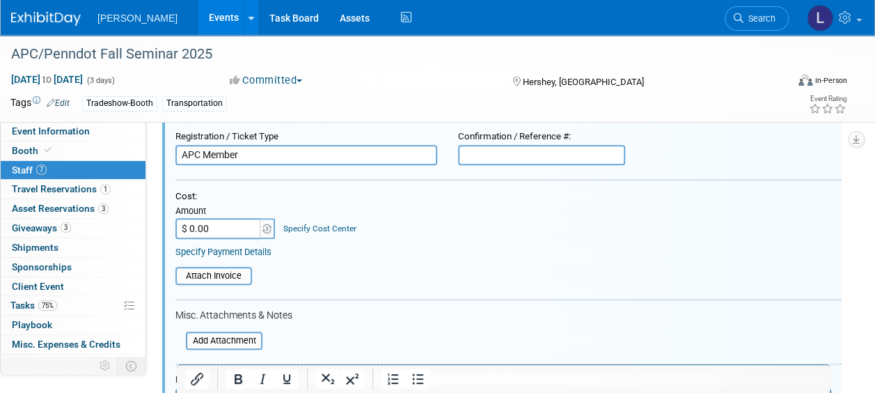
scroll to position [645, 0]
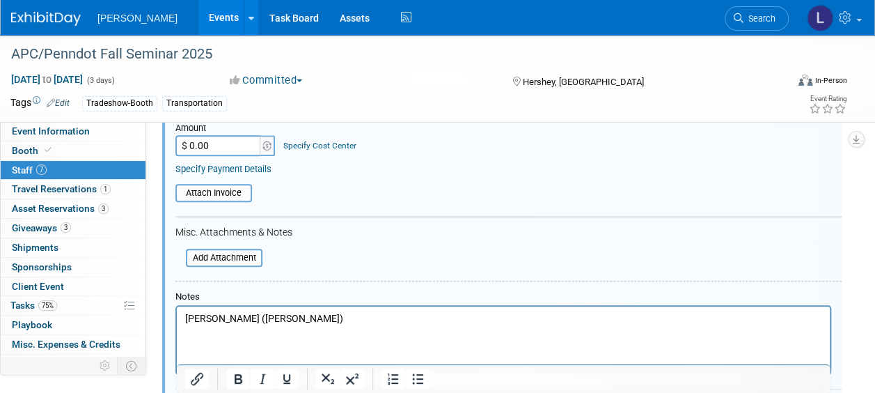
type input "APC Member"
click at [319, 326] on html "Stephen Janosko (Dawood)" at bounding box center [503, 315] width 653 height 19
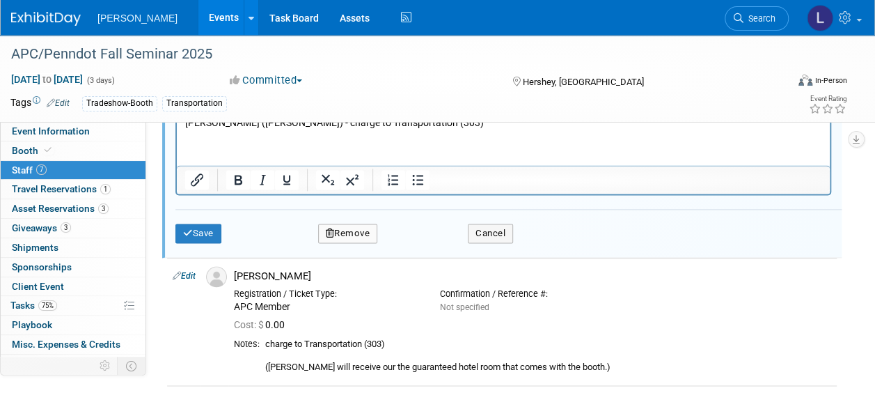
scroll to position [841, 0]
click at [198, 237] on button "Save" at bounding box center [198, 232] width 46 height 19
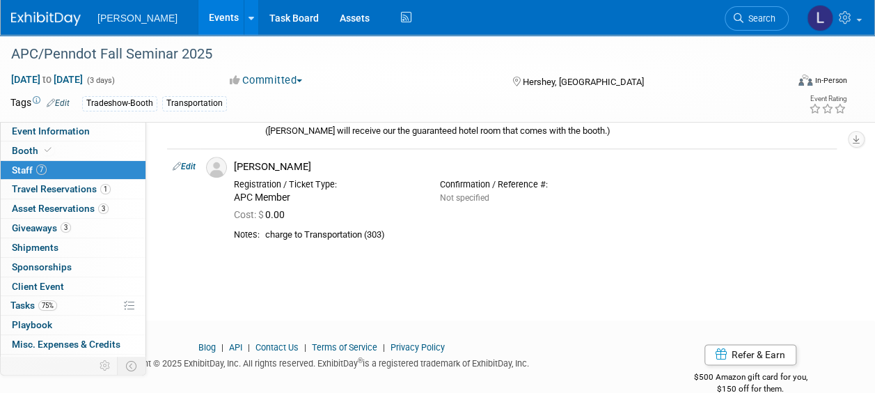
scroll to position [703, 0]
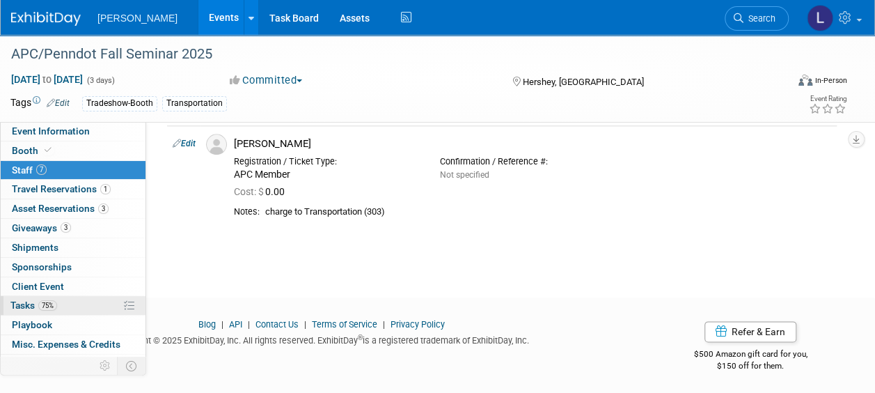
click at [24, 305] on span "Tasks 75%" at bounding box center [33, 304] width 47 height 11
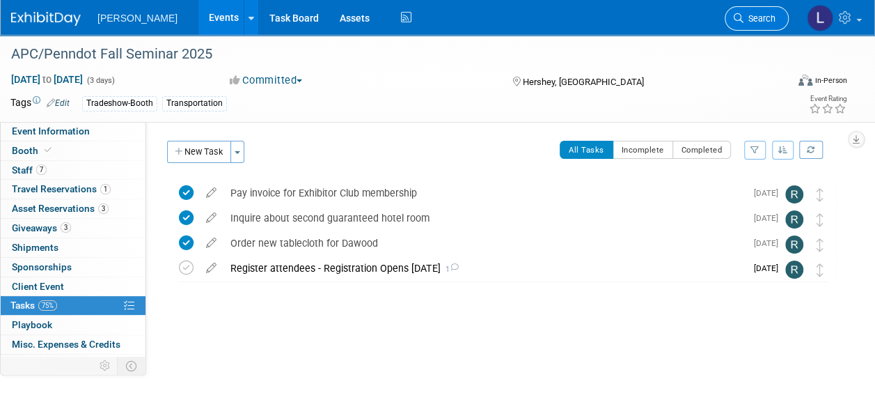
click at [758, 24] on link "Search" at bounding box center [757, 18] width 64 height 24
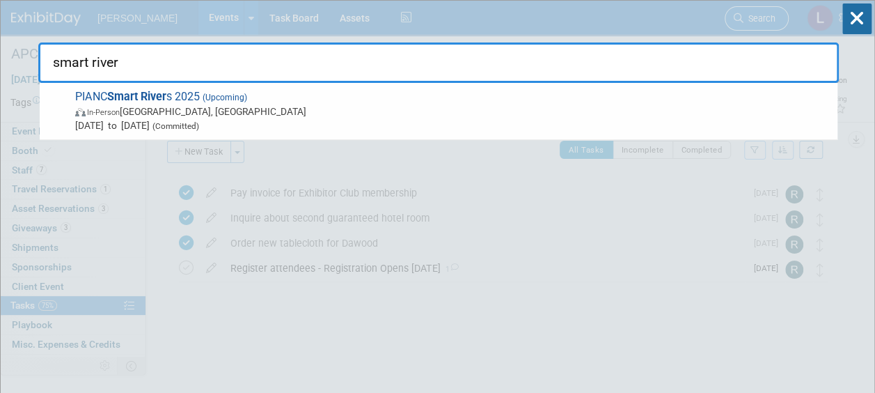
type input "smart rivers"
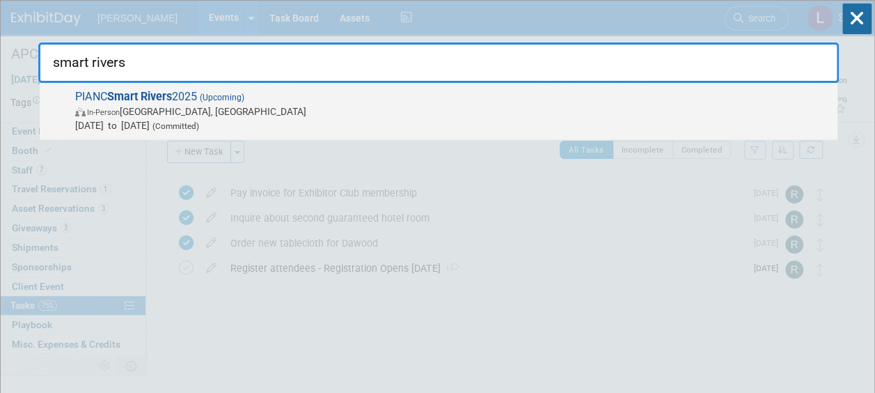
click at [628, 97] on span "PIANC Smart Rivers 2025 (Upcoming) In-Person Memphis, TN Sep 8, 2025 to Sep 11,…" at bounding box center [451, 111] width 760 height 42
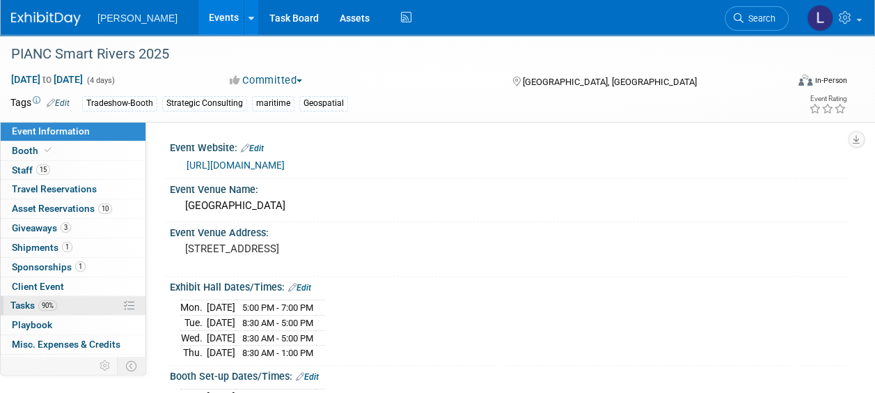
click at [41, 300] on span "90%" at bounding box center [47, 305] width 19 height 10
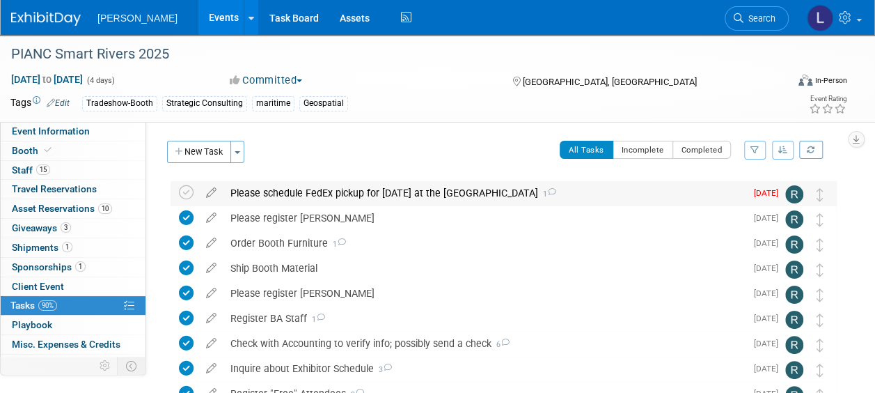
click at [322, 195] on div "Please schedule FedEx pickup for Thursday at the convention center 1" at bounding box center [485, 193] width 522 height 24
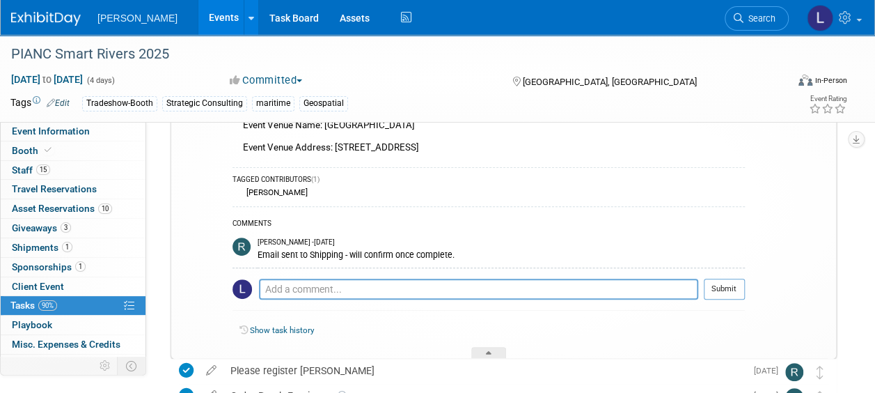
scroll to position [141, 0]
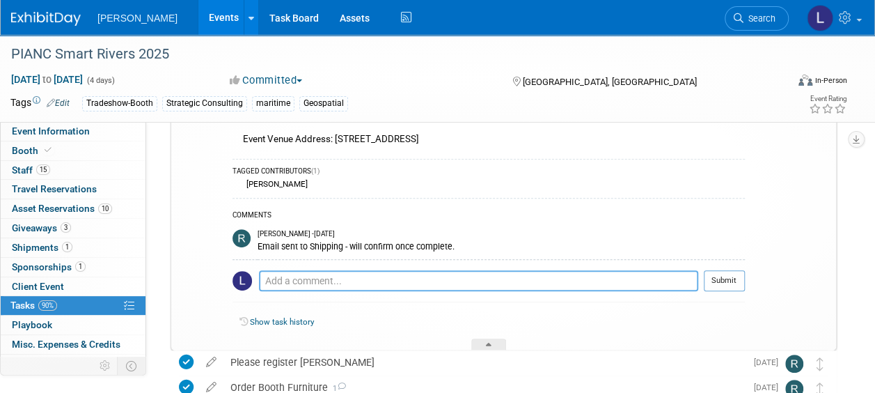
click at [344, 277] on textarea at bounding box center [478, 280] width 439 height 21
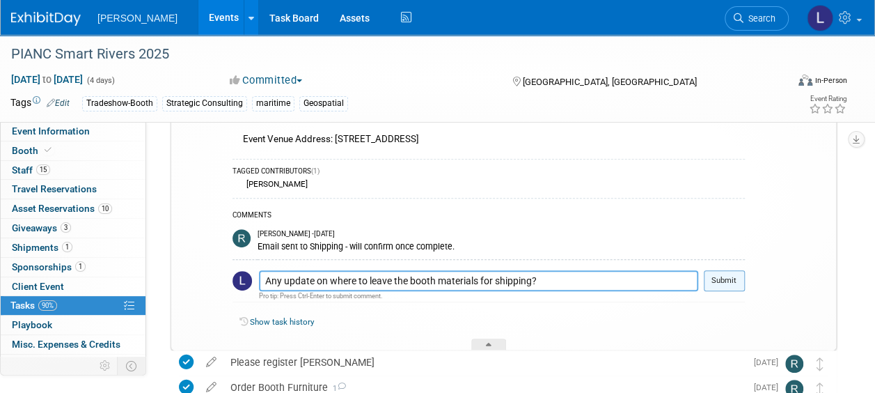
type textarea "Any update on where to leave the booth materials for shipping?"
click at [723, 288] on button "Submit" at bounding box center [724, 280] width 41 height 21
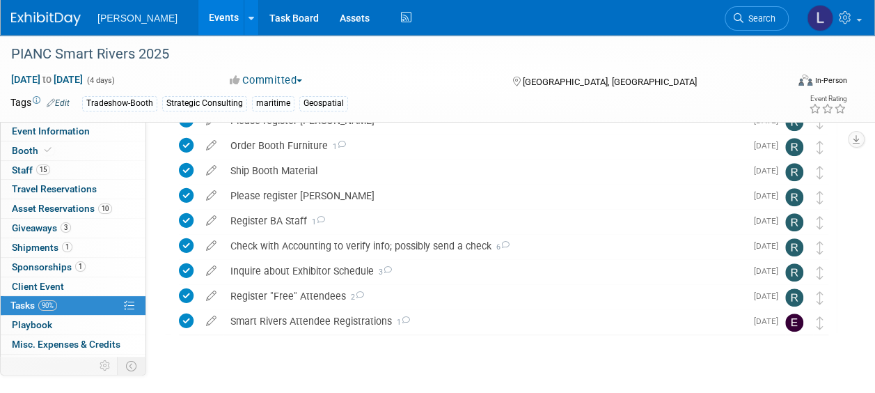
scroll to position [444, 0]
